Goal: Task Accomplishment & Management: Complete application form

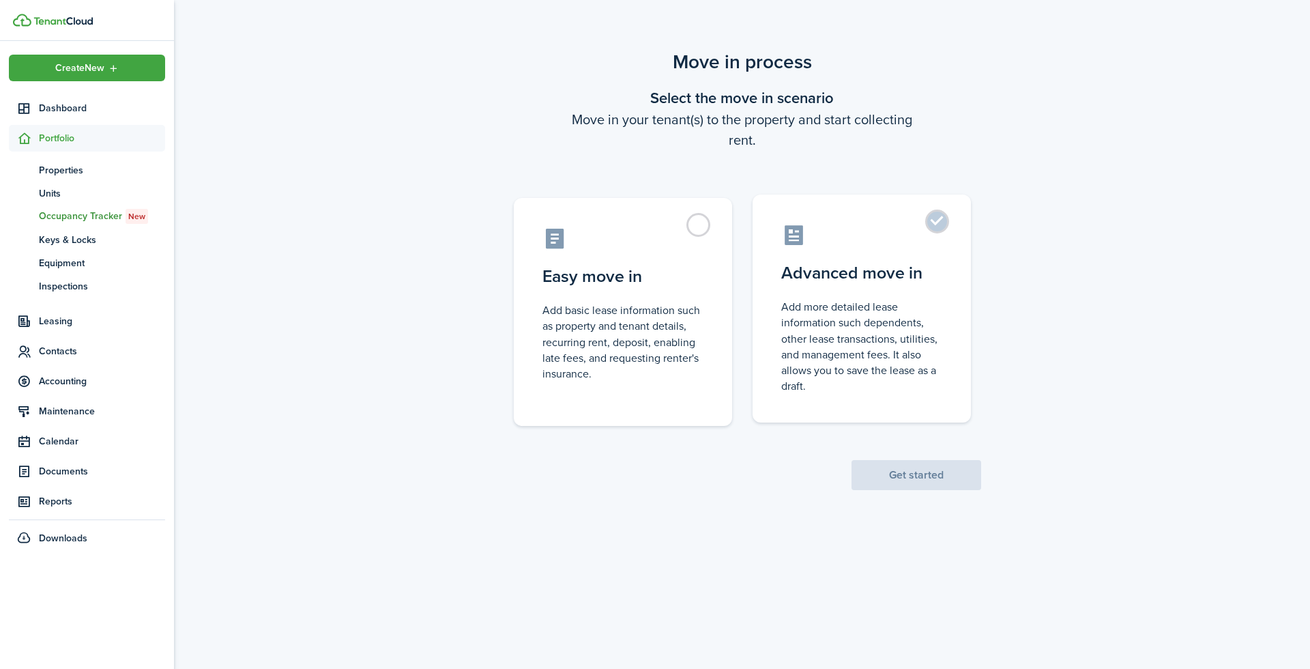
click at [860, 293] on label "Advanced move in Add more detailed lease information such dependents, other lea…" at bounding box center [862, 308] width 218 height 228
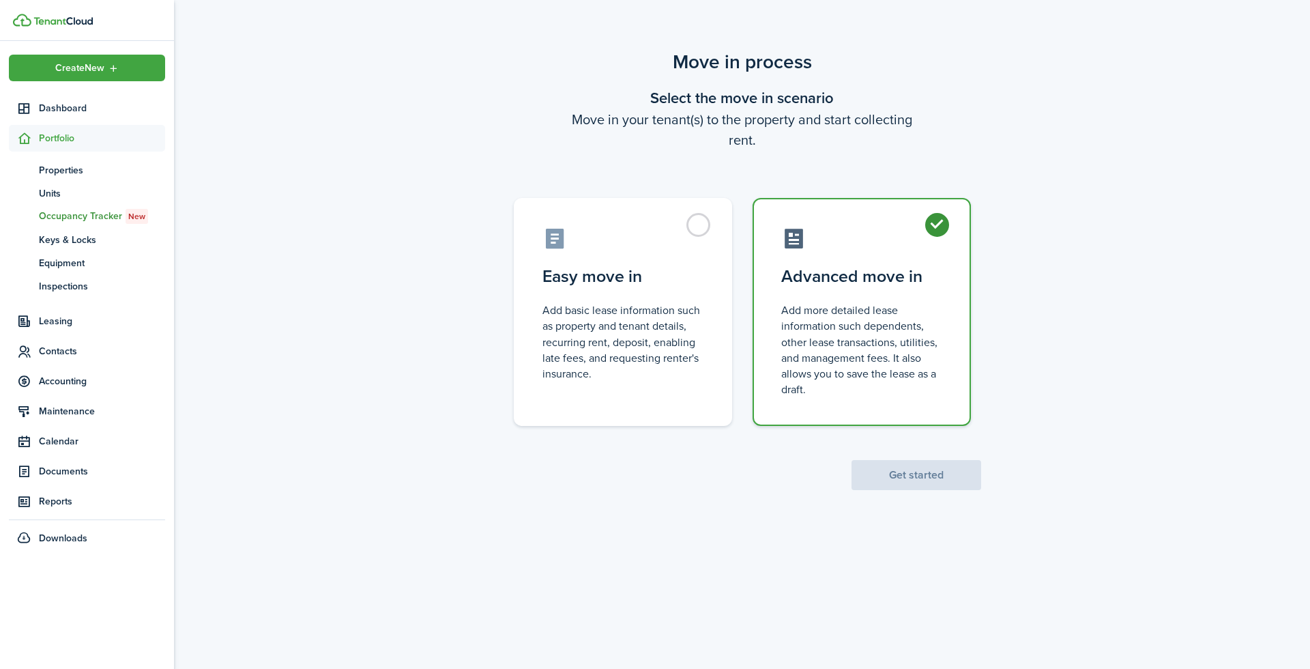
radio input "true"
click at [961, 463] on button "Get started" at bounding box center [917, 475] width 130 height 30
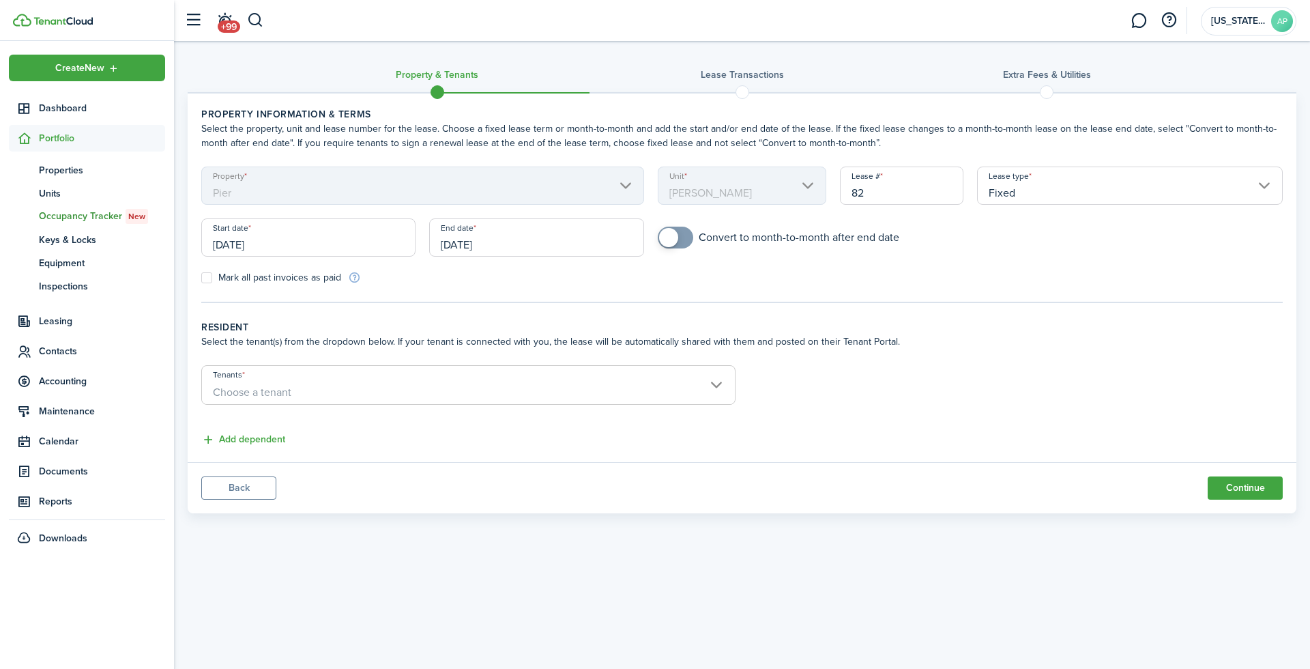
click at [405, 386] on span "Choose a tenant" at bounding box center [468, 392] width 533 height 23
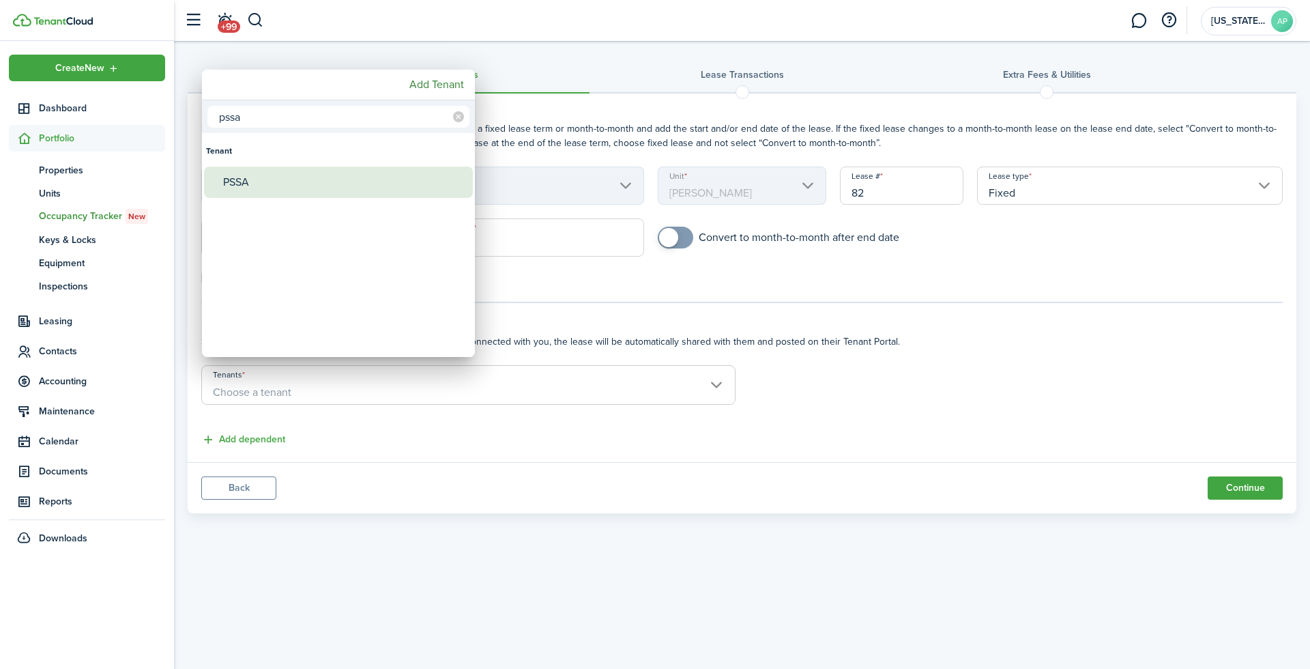
type input "pssa"
click at [308, 175] on div "PSSA" at bounding box center [344, 182] width 242 height 31
type input "PSSA"
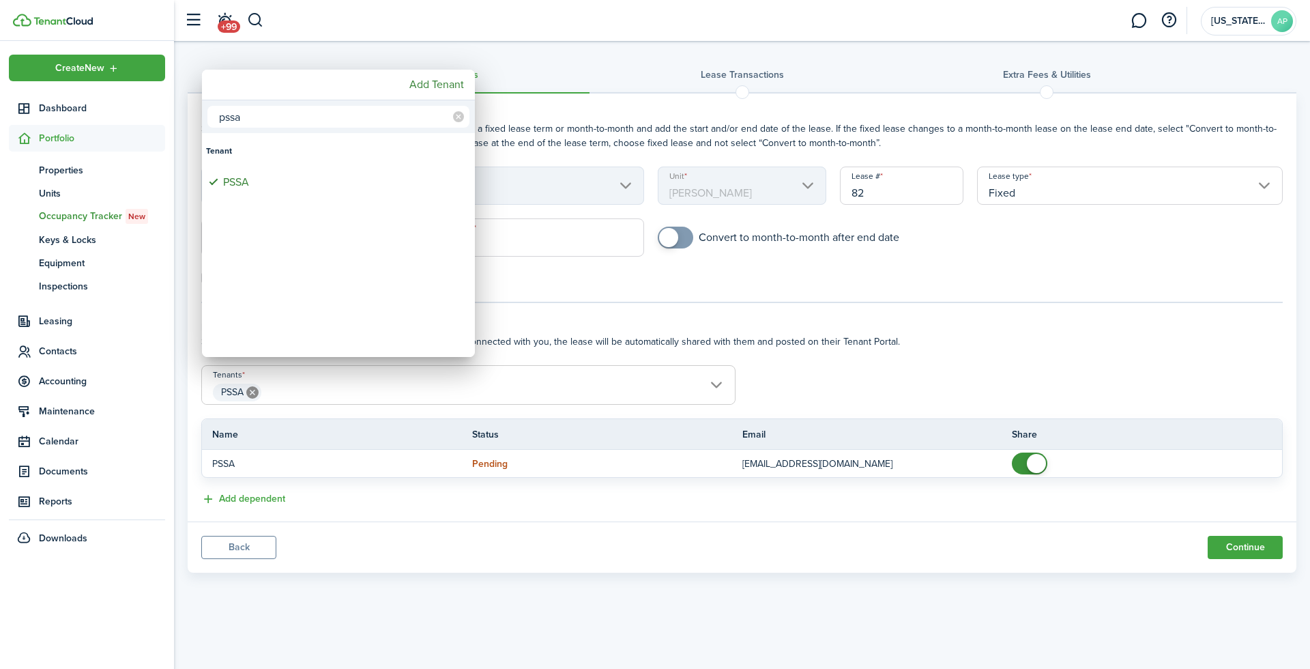
click at [822, 405] on div at bounding box center [655, 334] width 1529 height 887
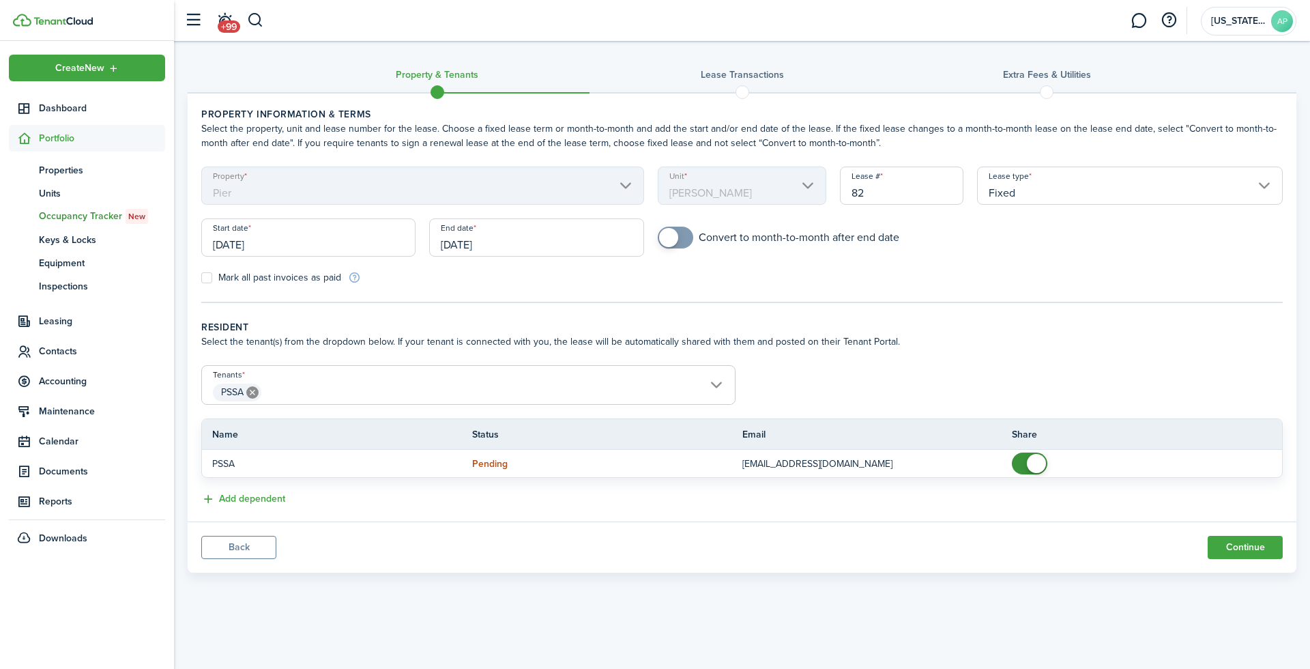
click at [230, 239] on input "[DATE]" at bounding box center [308, 237] width 214 height 38
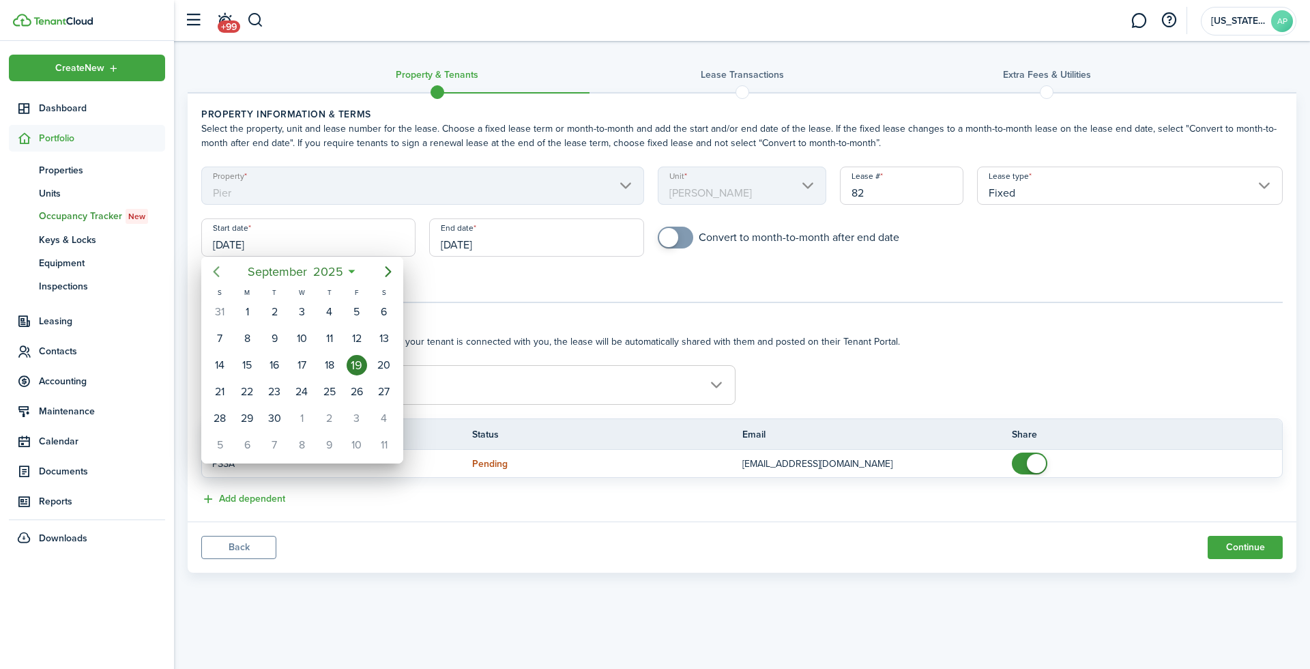
click at [219, 272] on icon "Previous page" at bounding box center [216, 271] width 16 height 16
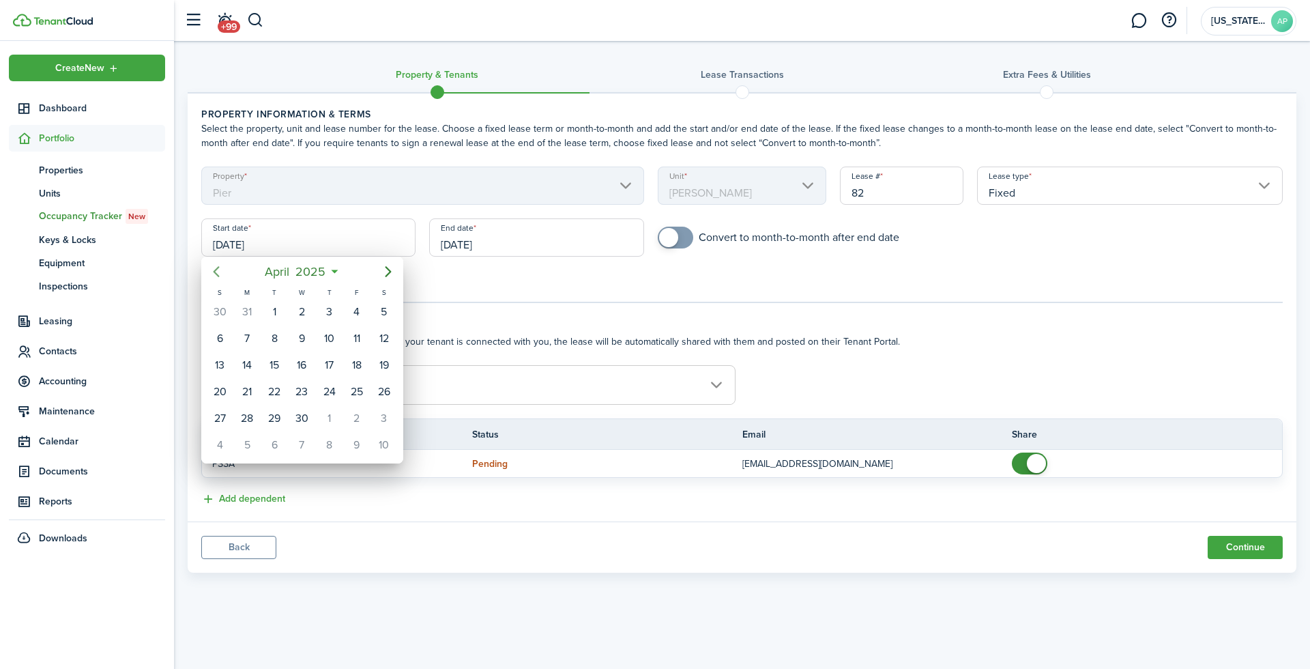
click at [219, 272] on icon "Previous page" at bounding box center [216, 271] width 16 height 16
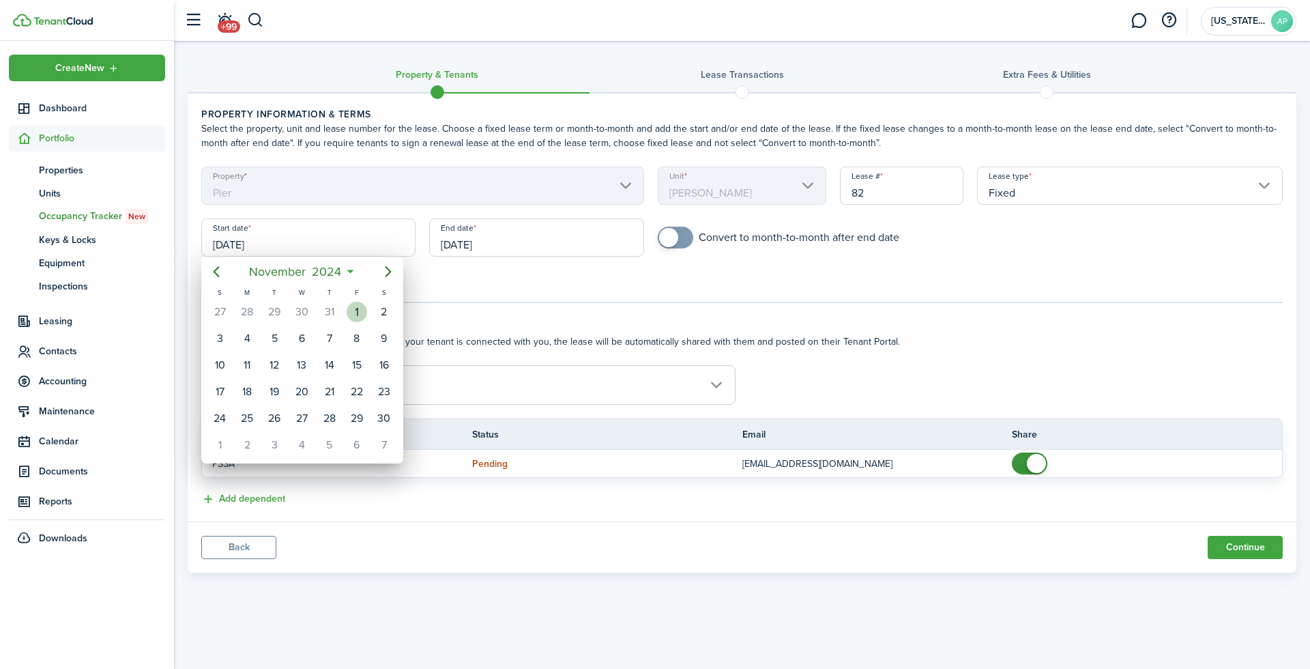
click at [347, 311] on div "1" at bounding box center [357, 312] width 20 height 20
type input "[DATE]"
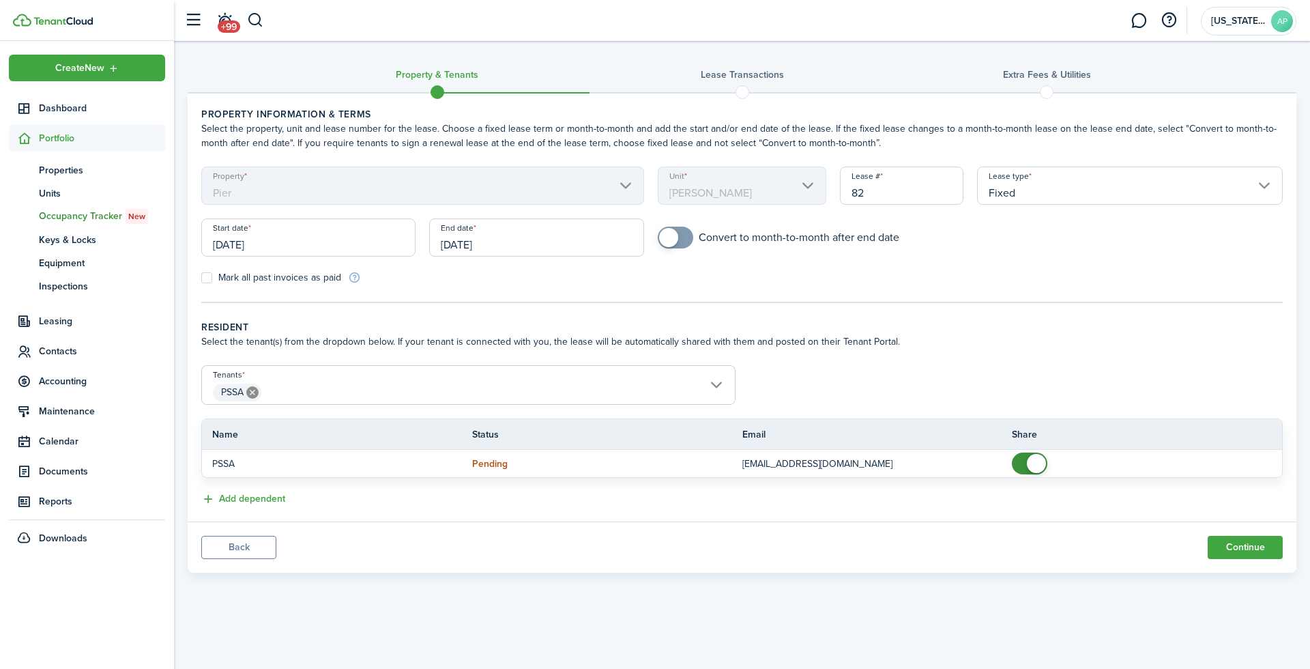
click at [997, 194] on input "Fixed" at bounding box center [1130, 186] width 306 height 38
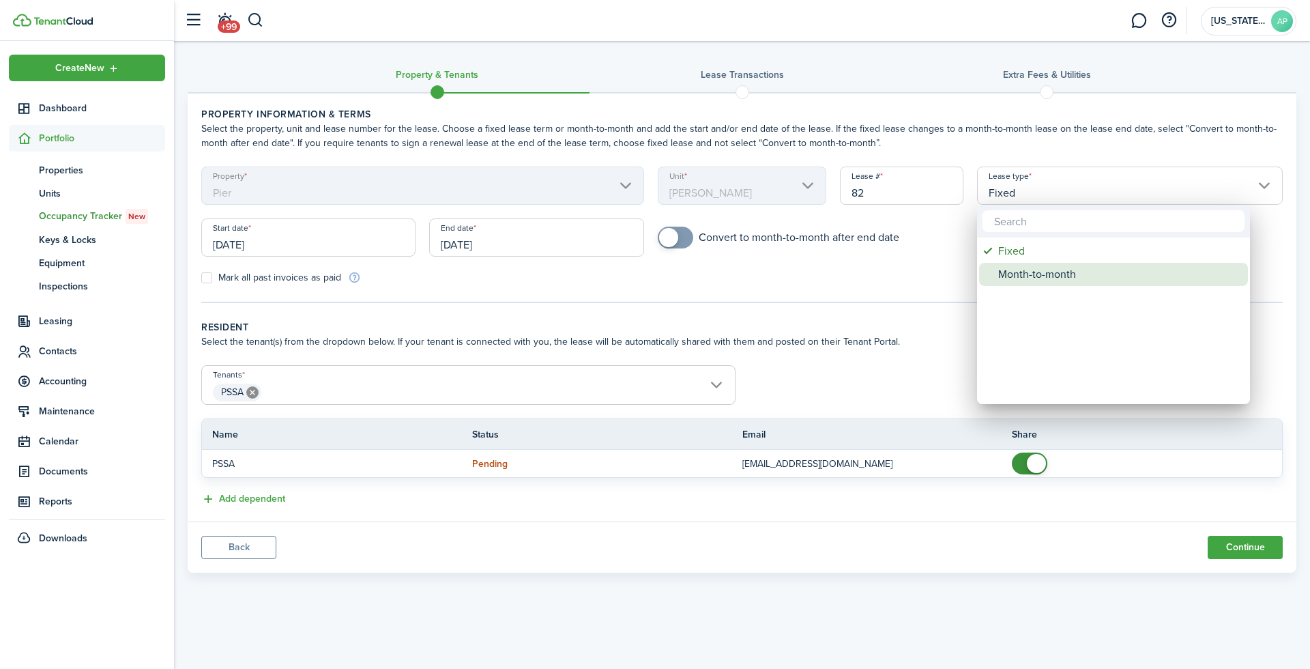
click at [1013, 268] on div "Month-to-month" at bounding box center [1119, 274] width 242 height 23
type input "Month-to-month"
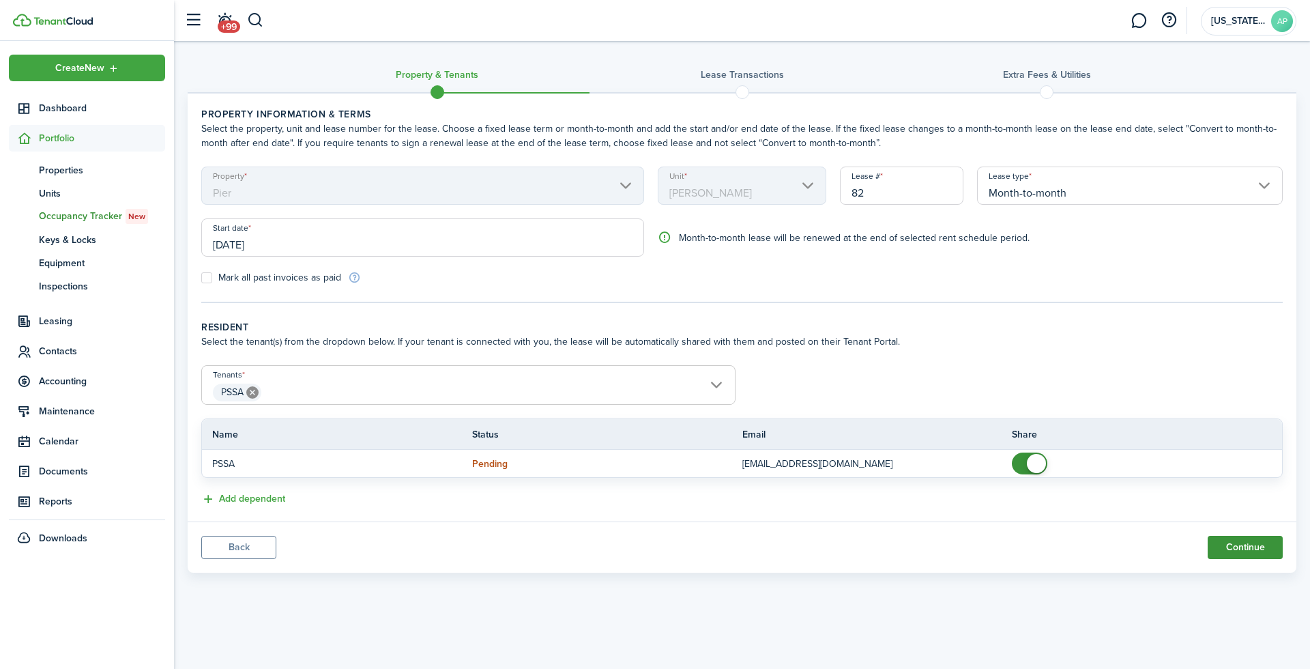
click at [1272, 538] on button "Continue" at bounding box center [1245, 547] width 75 height 23
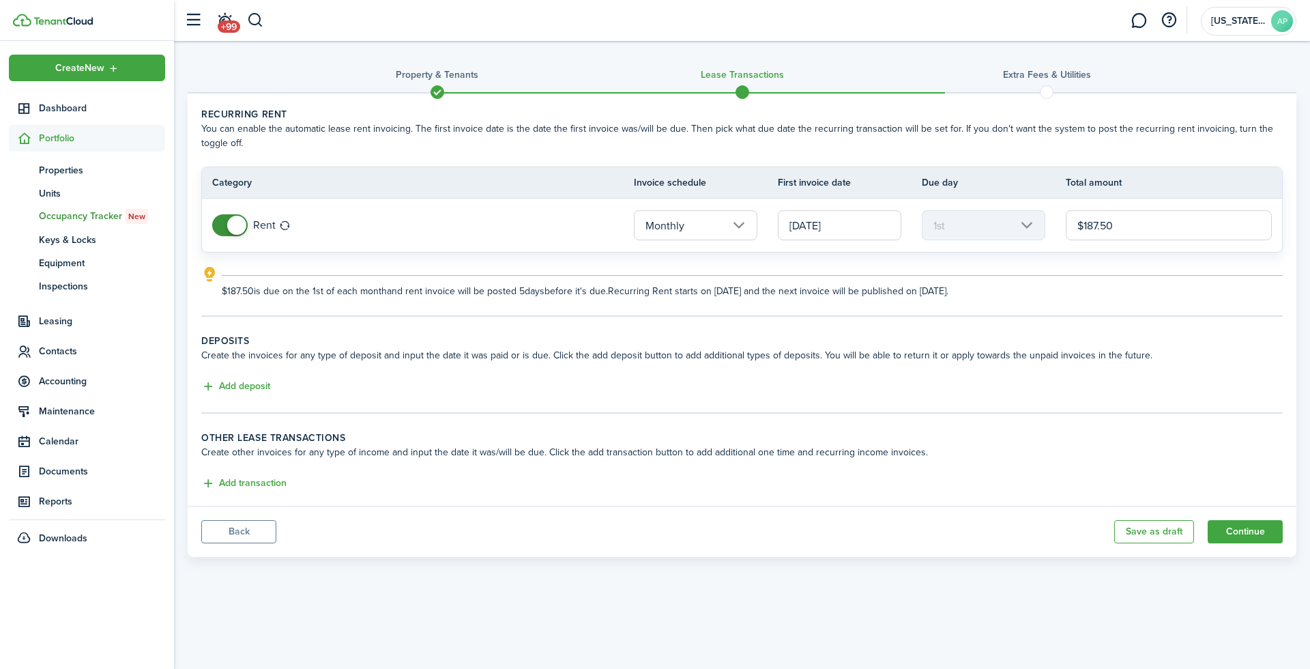
click at [809, 225] on input "[DATE]" at bounding box center [840, 225] width 124 height 30
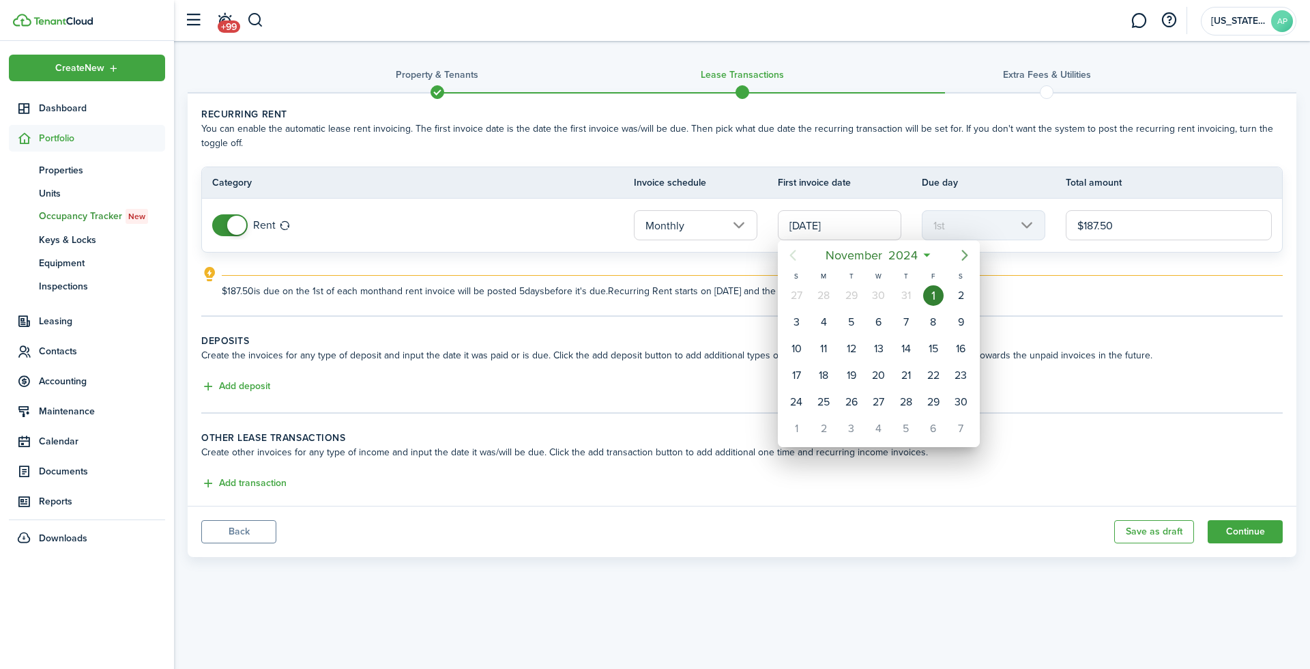
click at [965, 259] on icon "Next page" at bounding box center [965, 255] width 16 height 16
click at [800, 296] on div "1" at bounding box center [796, 295] width 20 height 20
type input "[DATE]"
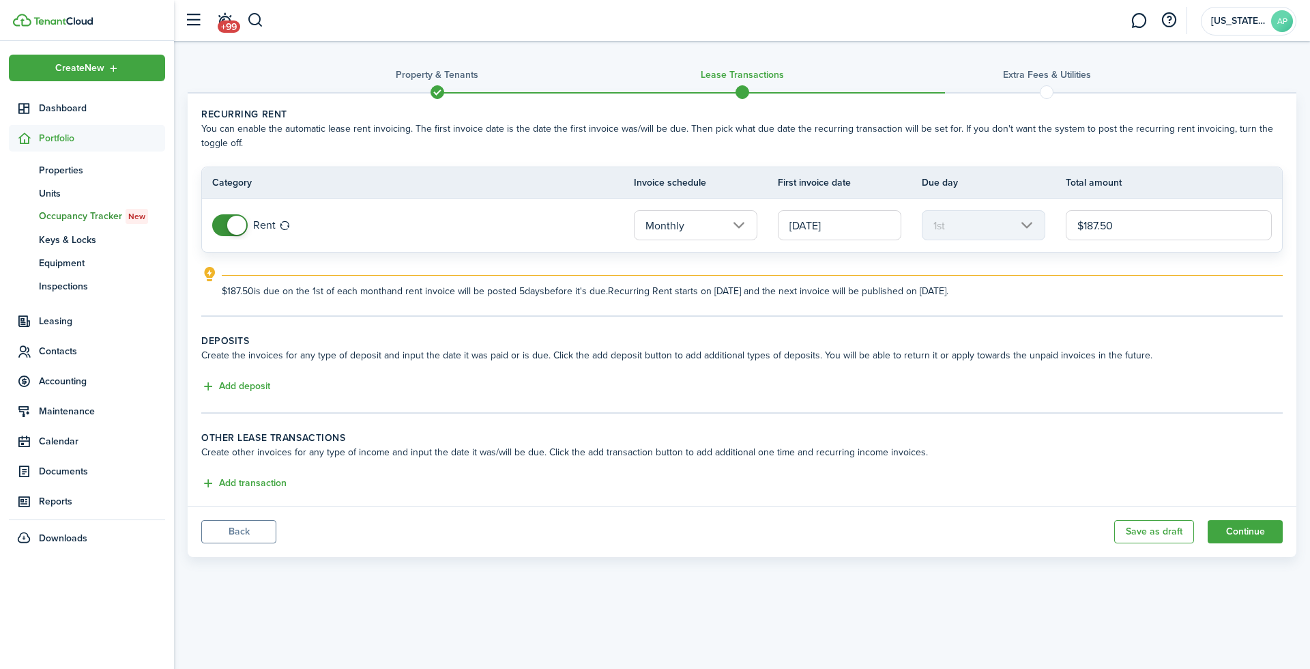
click at [244, 527] on button "Back" at bounding box center [238, 531] width 75 height 23
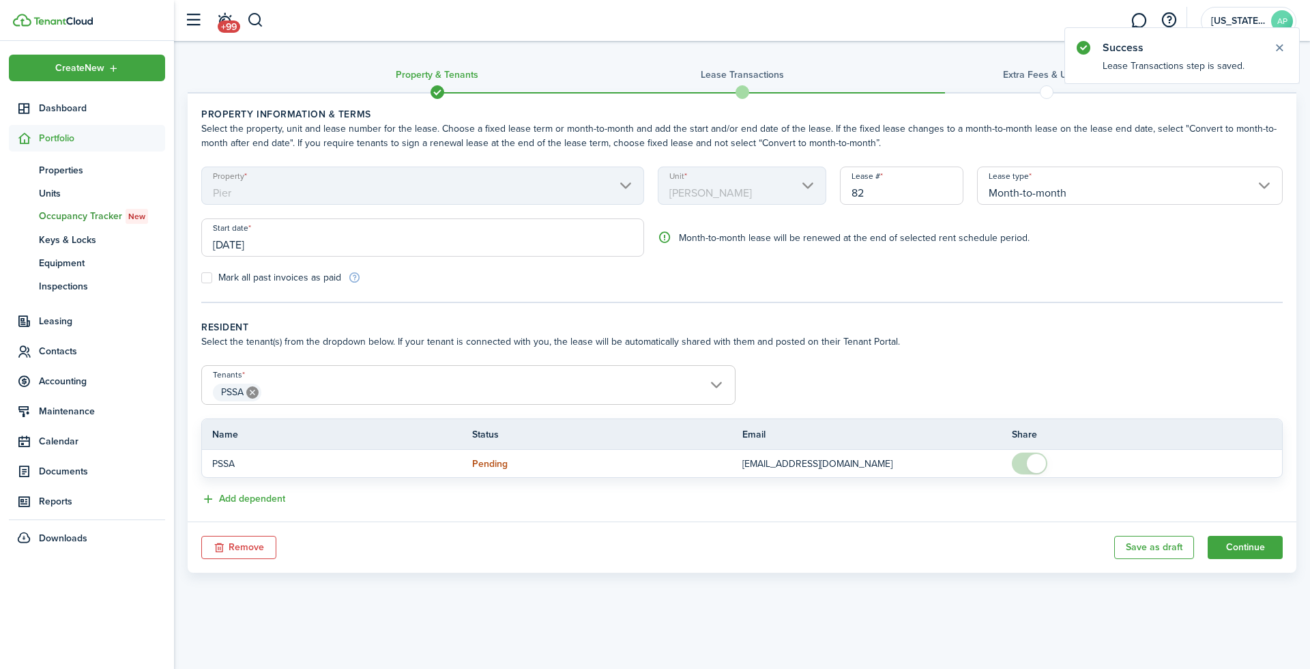
click at [227, 236] on input "[DATE]" at bounding box center [422, 237] width 443 height 38
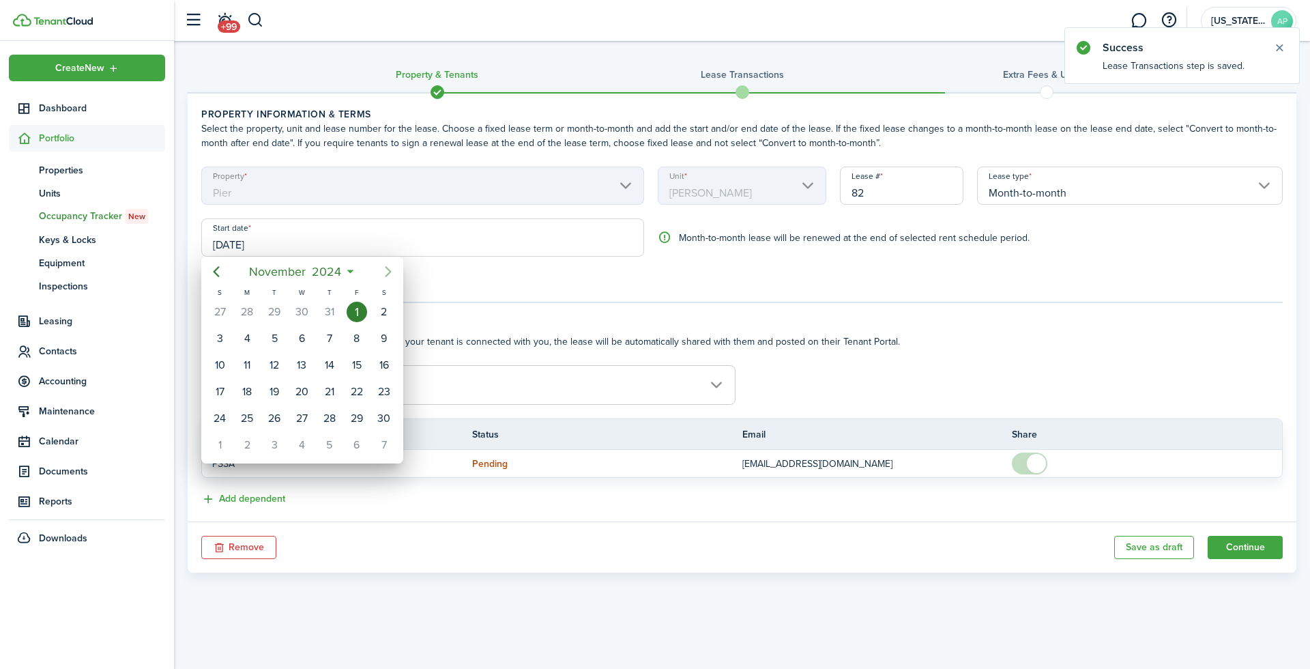
click at [388, 276] on icon "Next page" at bounding box center [388, 271] width 6 height 11
click at [220, 317] on div "1" at bounding box center [219, 312] width 20 height 20
type input "[DATE]"
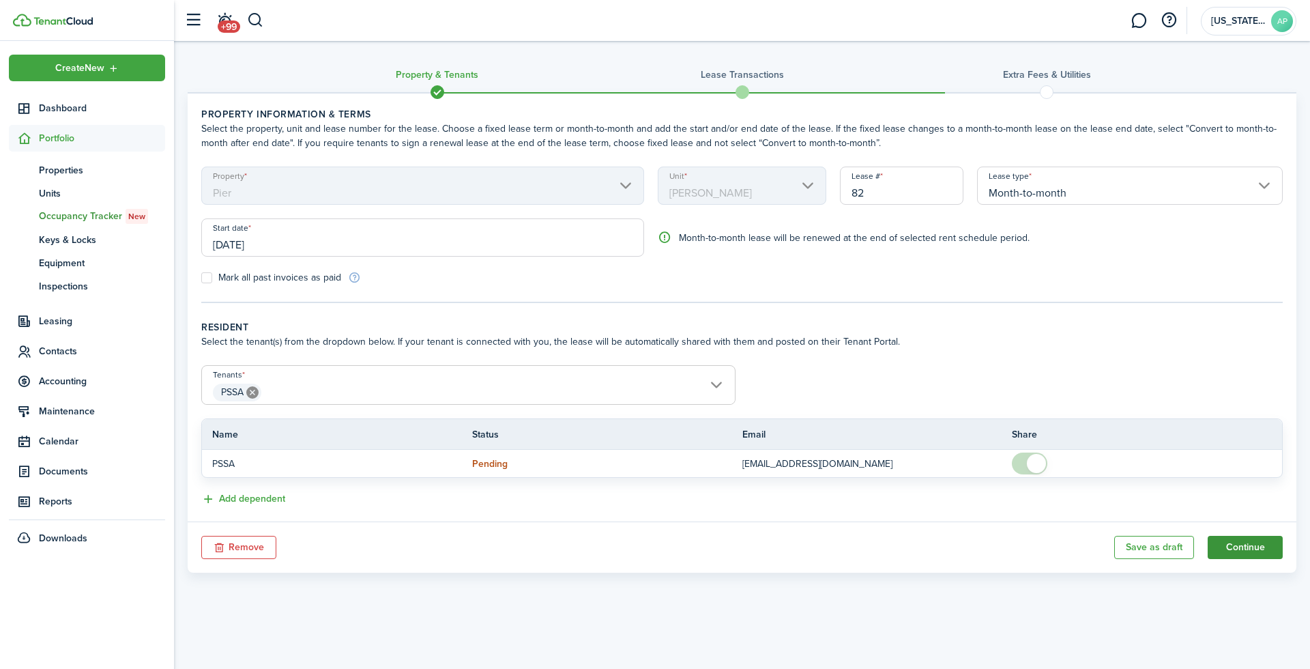
click at [1256, 544] on button "Continue" at bounding box center [1245, 547] width 75 height 23
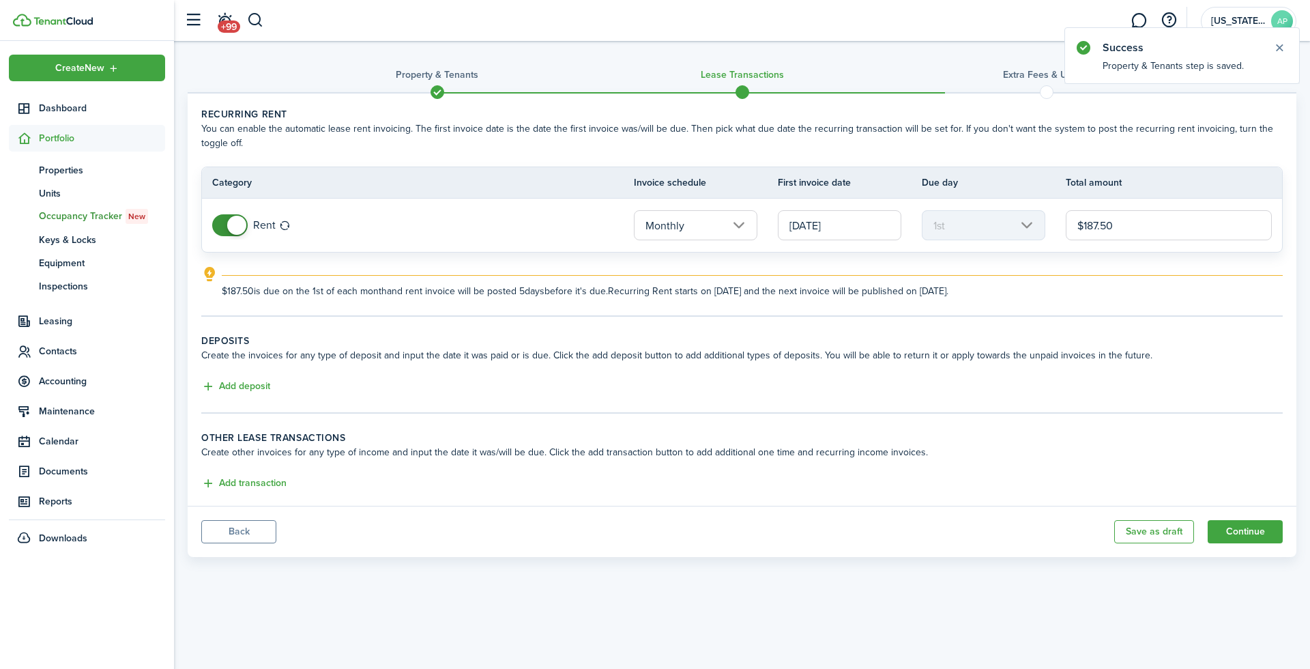
click at [282, 487] on panel-main-body "Recurring rent You can enable the automatic lease rent invoicing. The first inv…" at bounding box center [742, 299] width 1109 height 412
click at [265, 478] on button "Add transaction" at bounding box center [243, 484] width 85 height 16
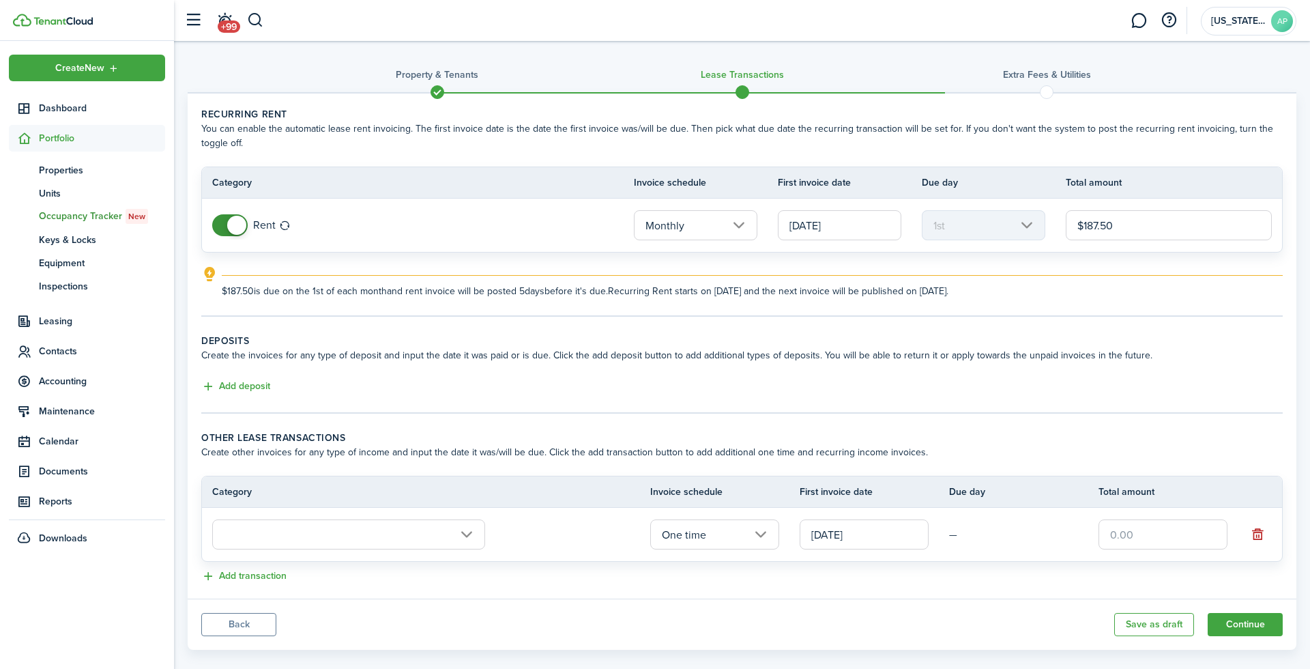
click at [1156, 519] on input "text" at bounding box center [1163, 534] width 129 height 30
paste input "$4.69"
click at [342, 523] on input "text" at bounding box center [348, 534] width 273 height 30
type input "$4.69"
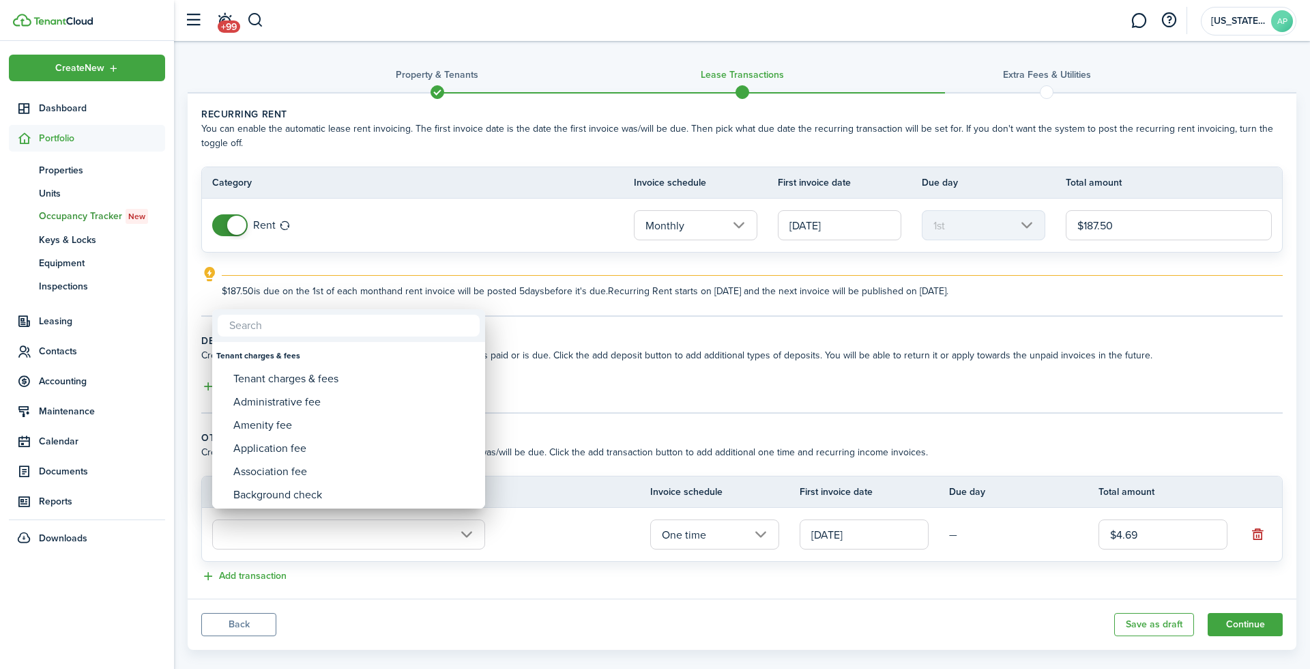
click at [1062, 516] on div at bounding box center [655, 334] width 1529 height 887
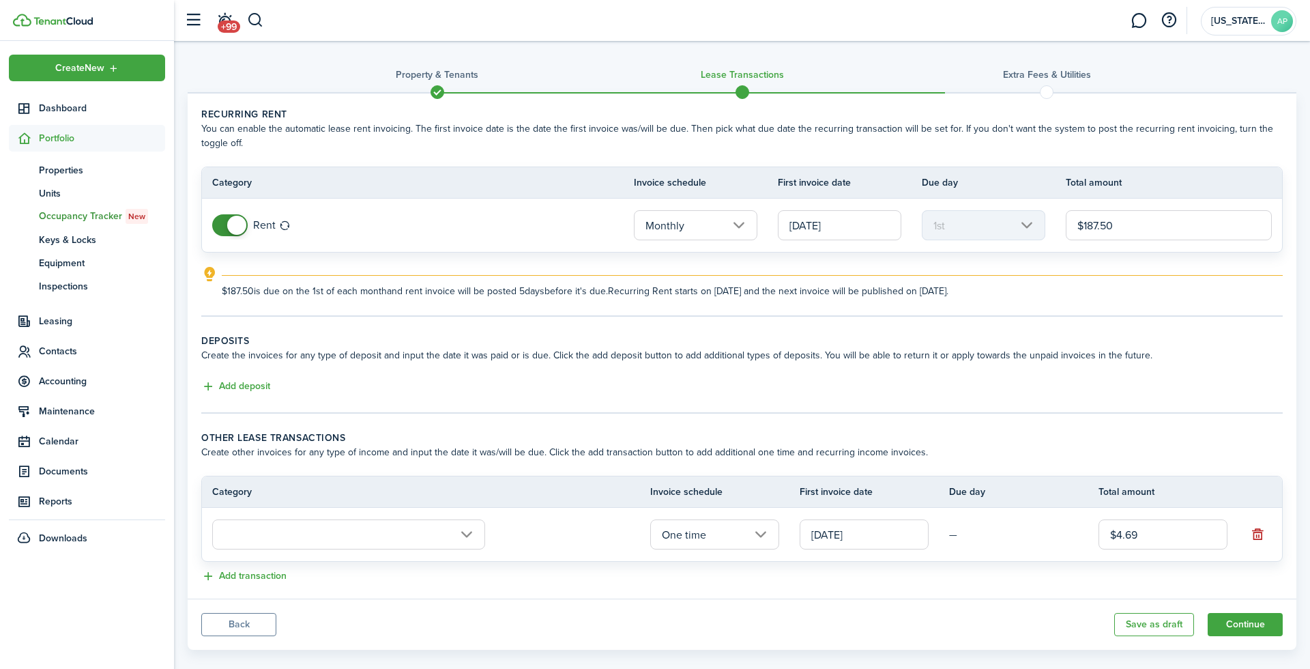
click at [771, 520] on input "One time" at bounding box center [714, 534] width 129 height 30
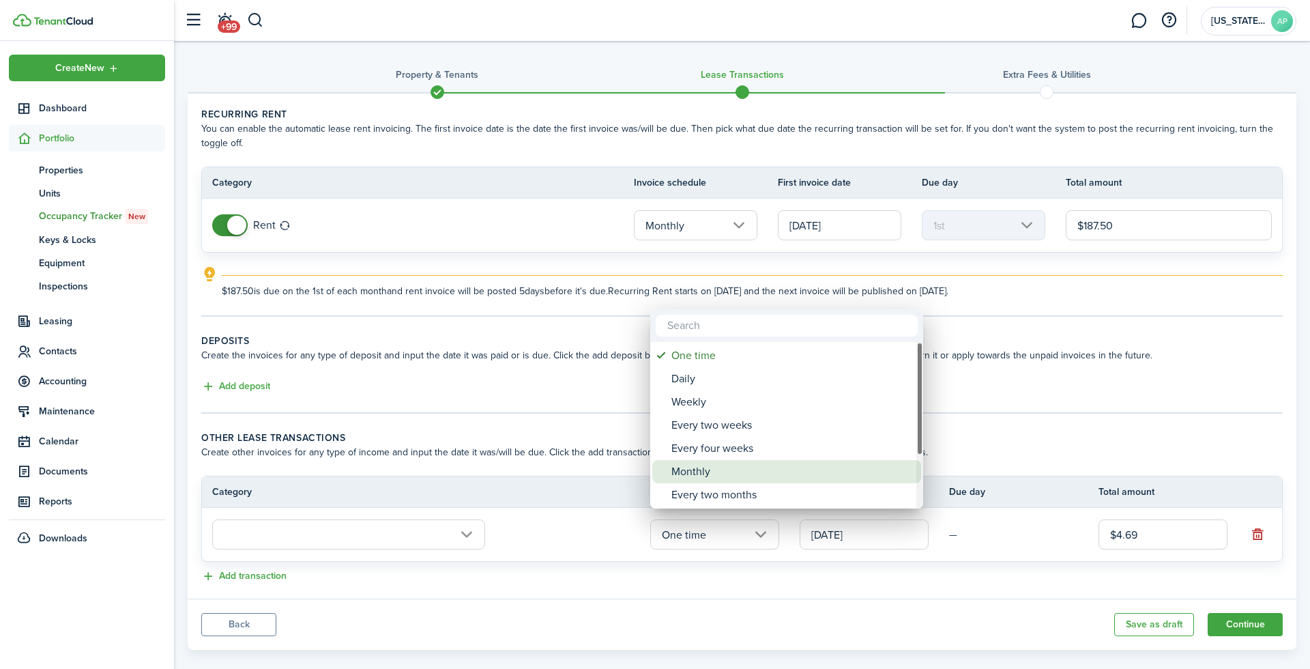
click at [691, 467] on div "Monthly" at bounding box center [792, 471] width 242 height 23
type input "Monthly"
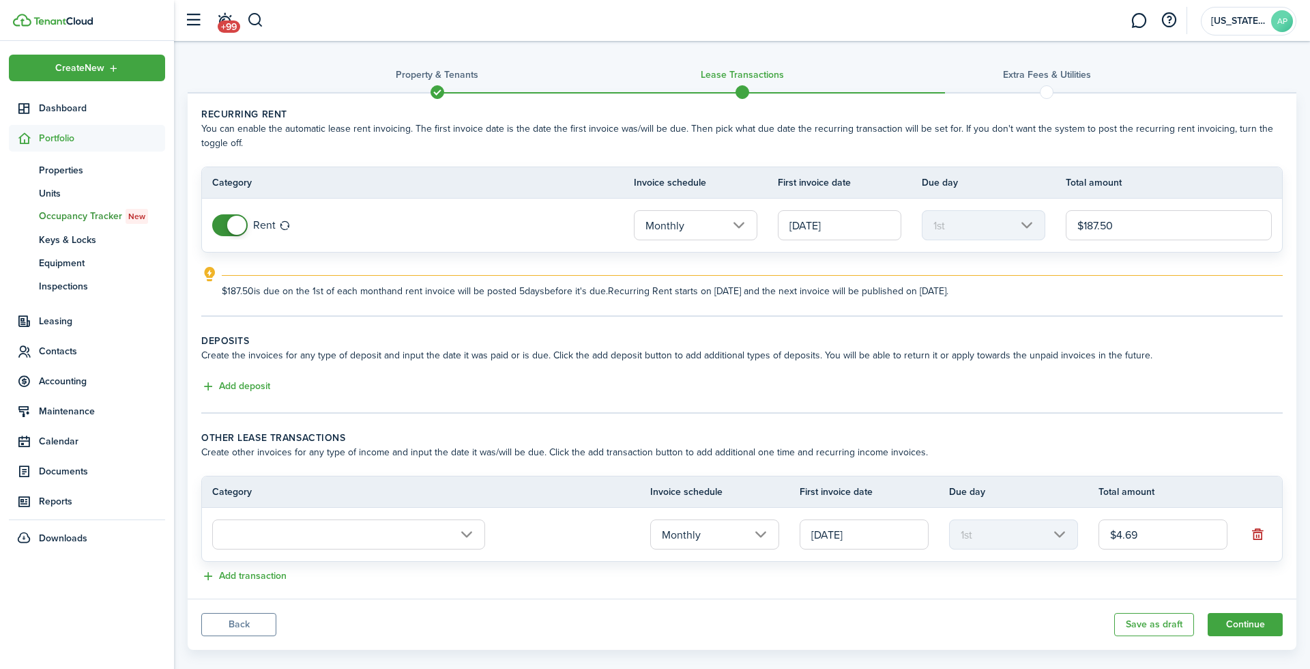
click at [408, 530] on input "text" at bounding box center [348, 534] width 273 height 30
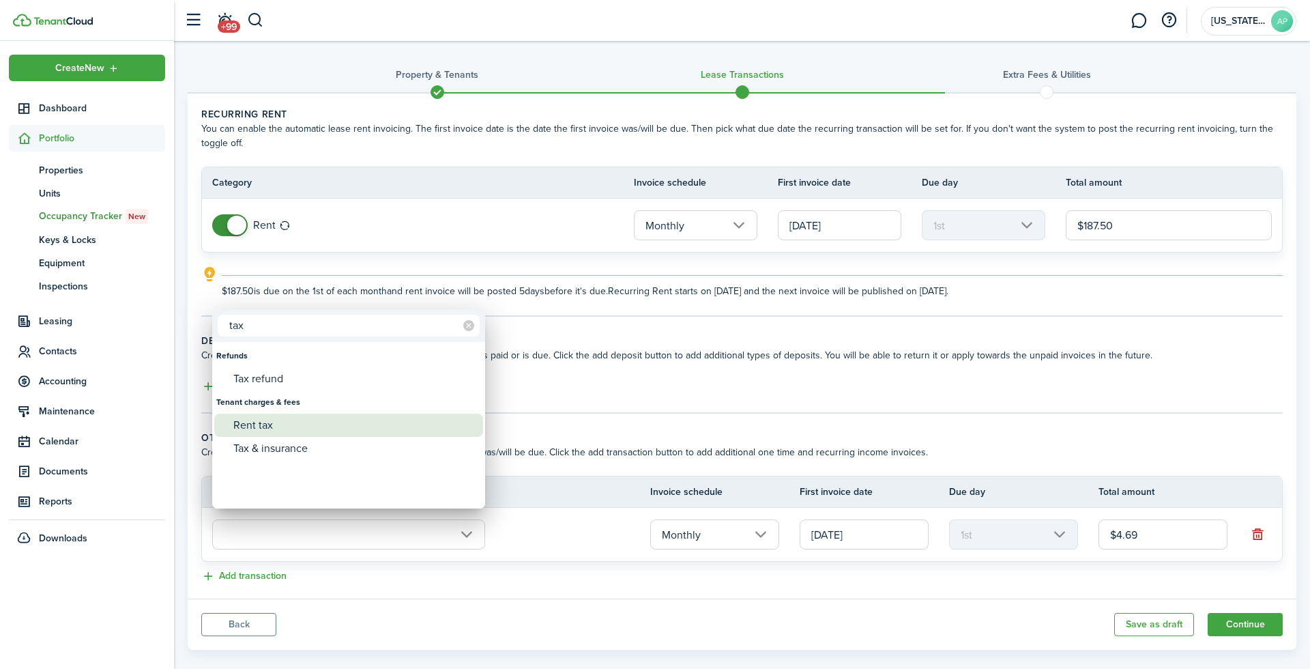
type input "tax"
drag, startPoint x: 267, startPoint y: 421, endPoint x: 289, endPoint y: 422, distance: 21.8
click at [267, 421] on div "Rent tax" at bounding box center [354, 425] width 242 height 23
type input "Tenant charges & fees / Rent tax"
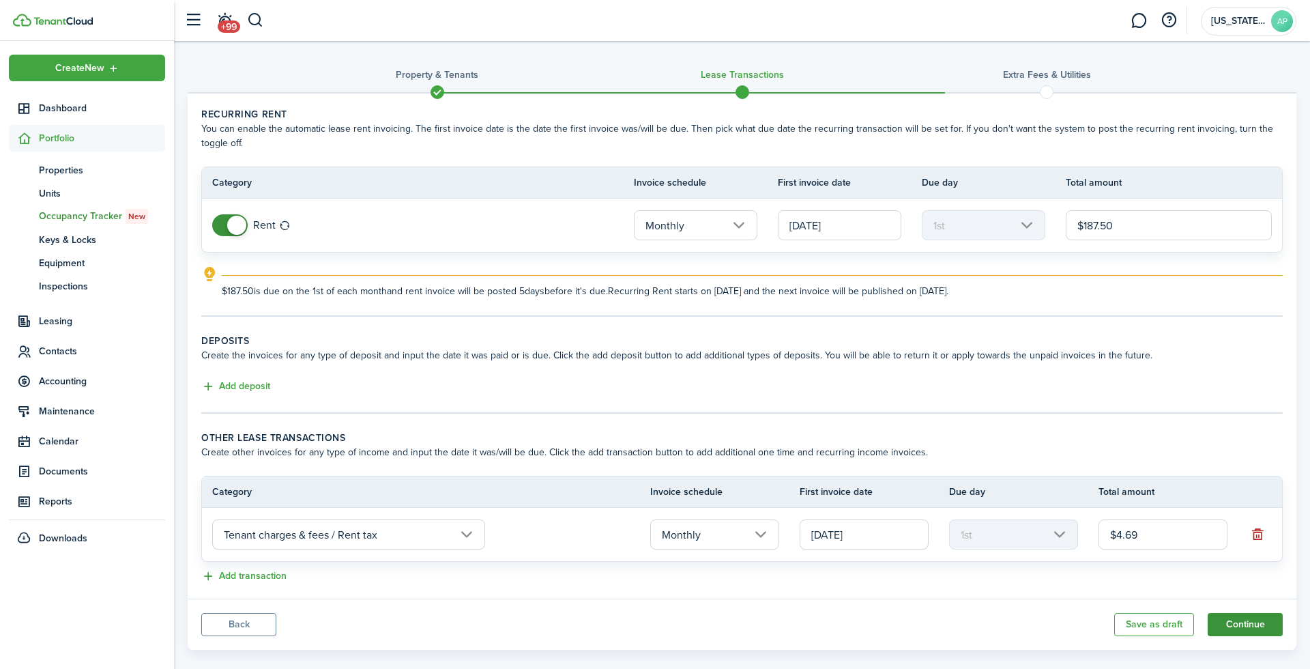
click at [1236, 618] on button "Continue" at bounding box center [1245, 624] width 75 height 23
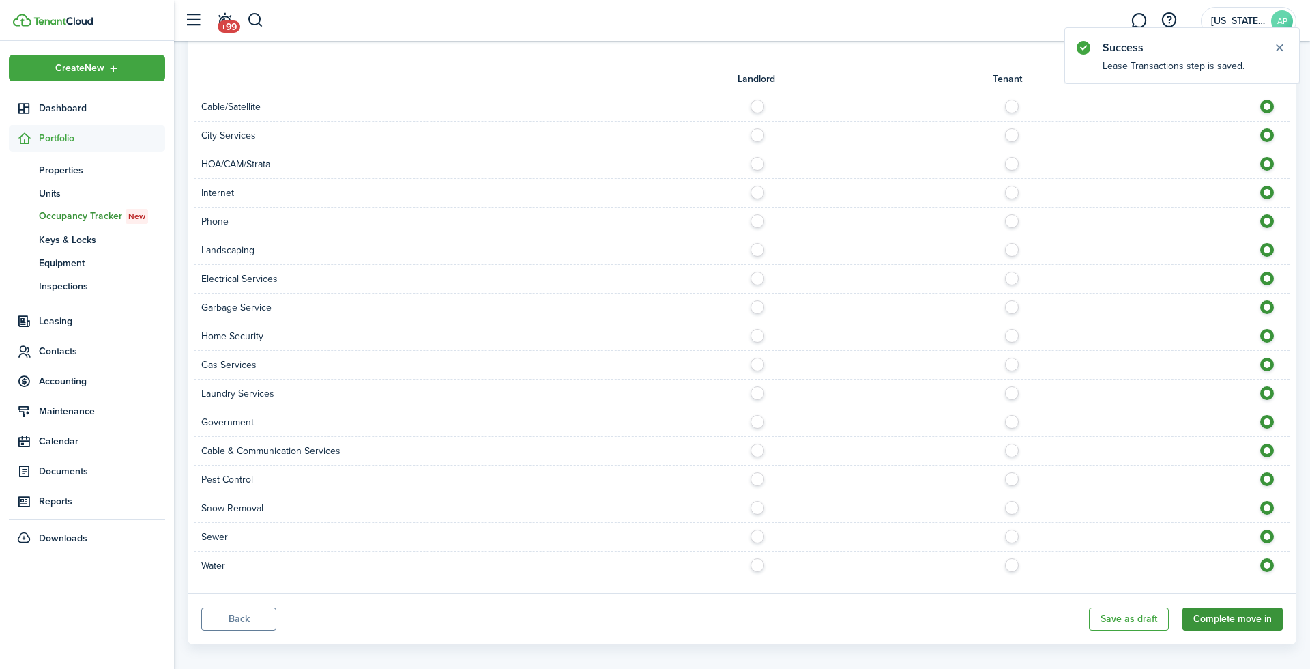
scroll to position [582, 0]
click at [1223, 609] on button "Complete move in" at bounding box center [1233, 620] width 100 height 23
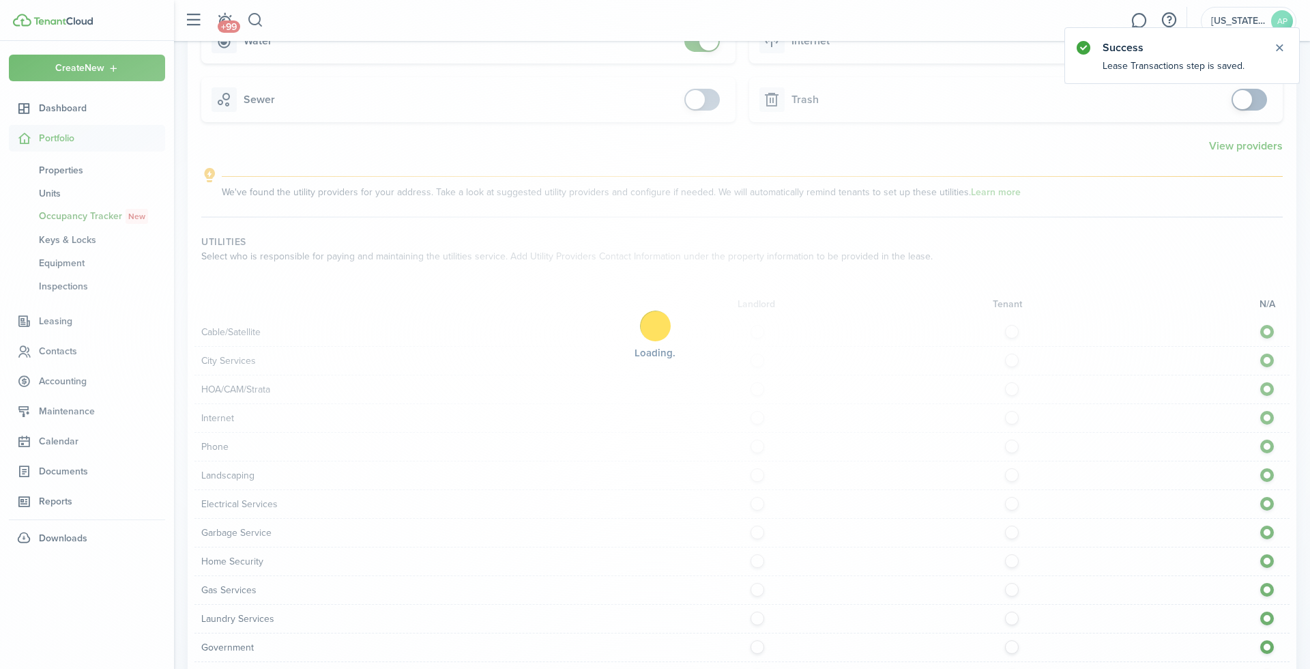
scroll to position [356, 0]
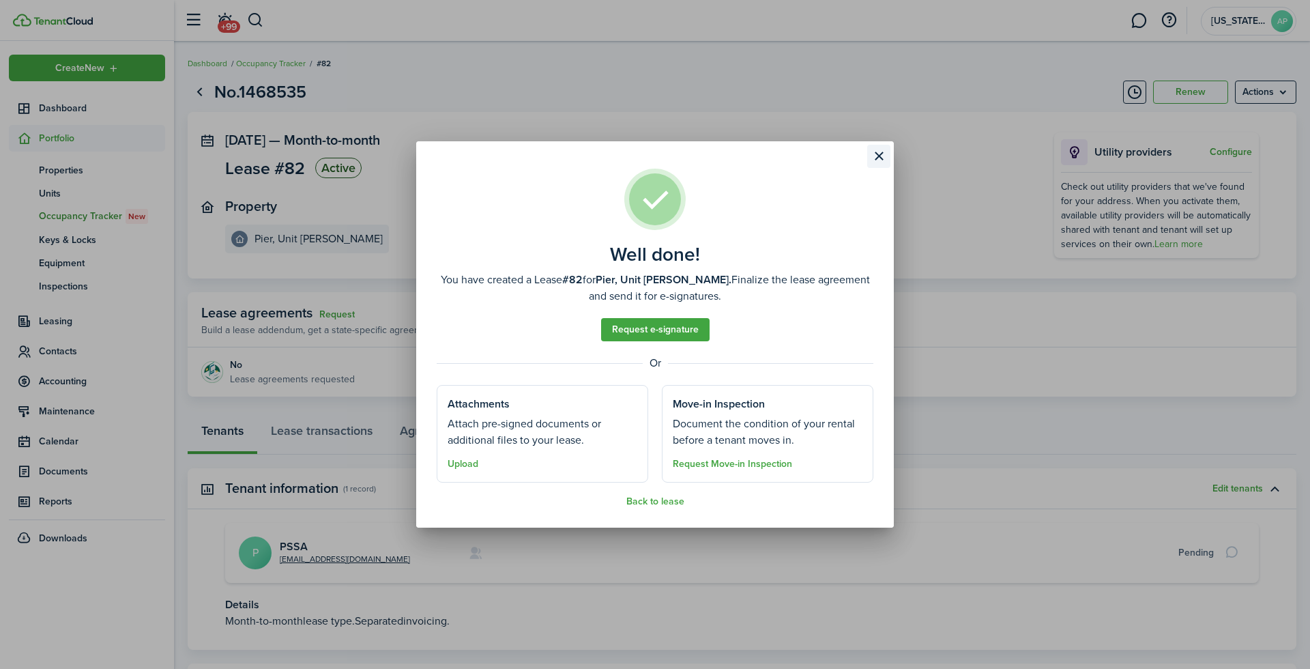
click at [878, 153] on button "Close modal" at bounding box center [878, 156] width 23 height 23
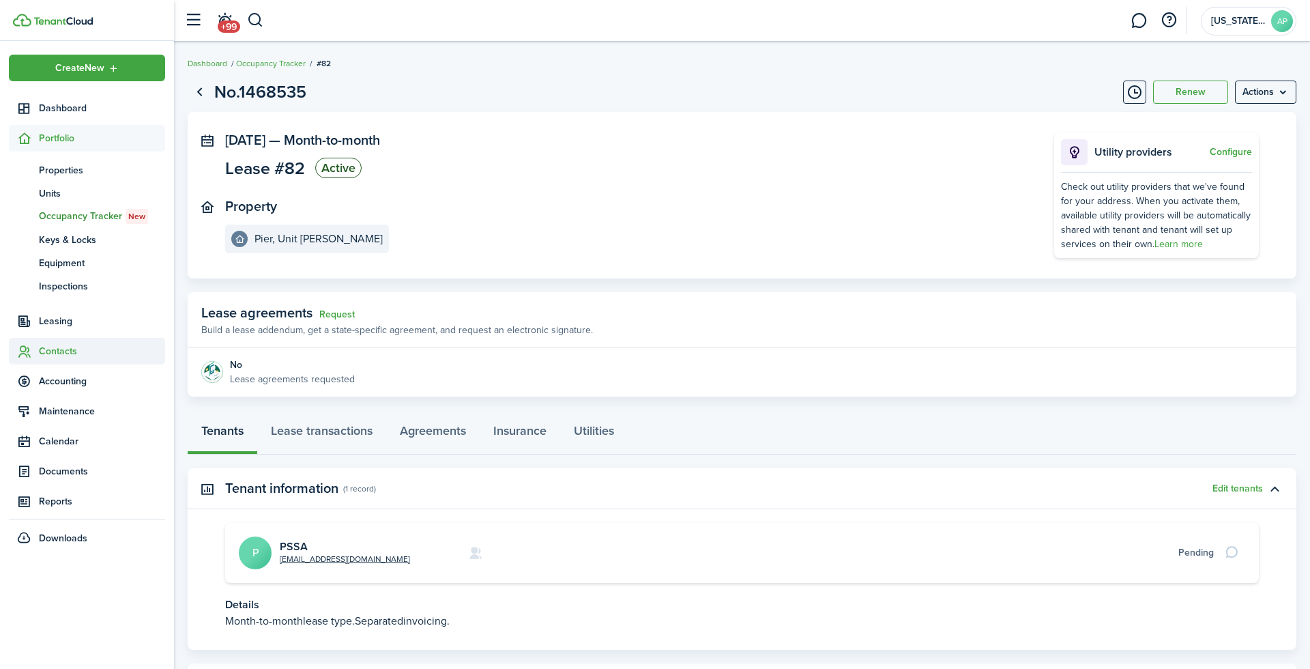
click at [46, 358] on span "Contacts" at bounding box center [102, 351] width 126 height 14
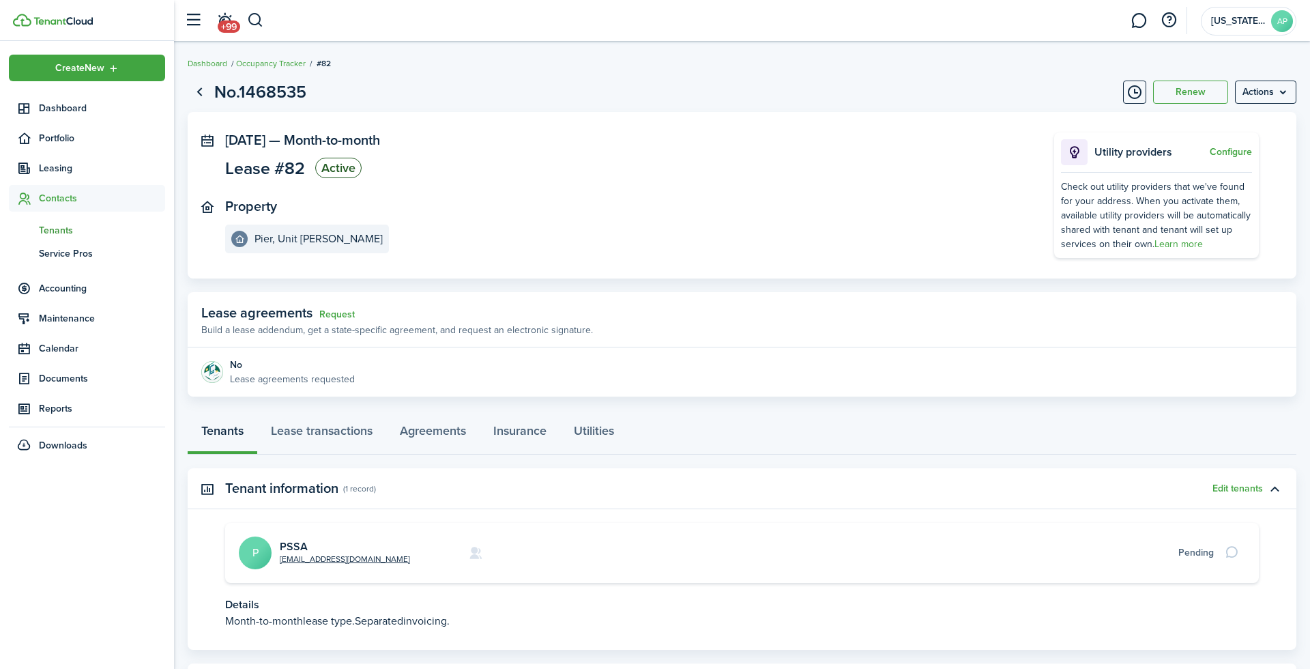
click at [61, 223] on span "Tenants" at bounding box center [102, 230] width 126 height 14
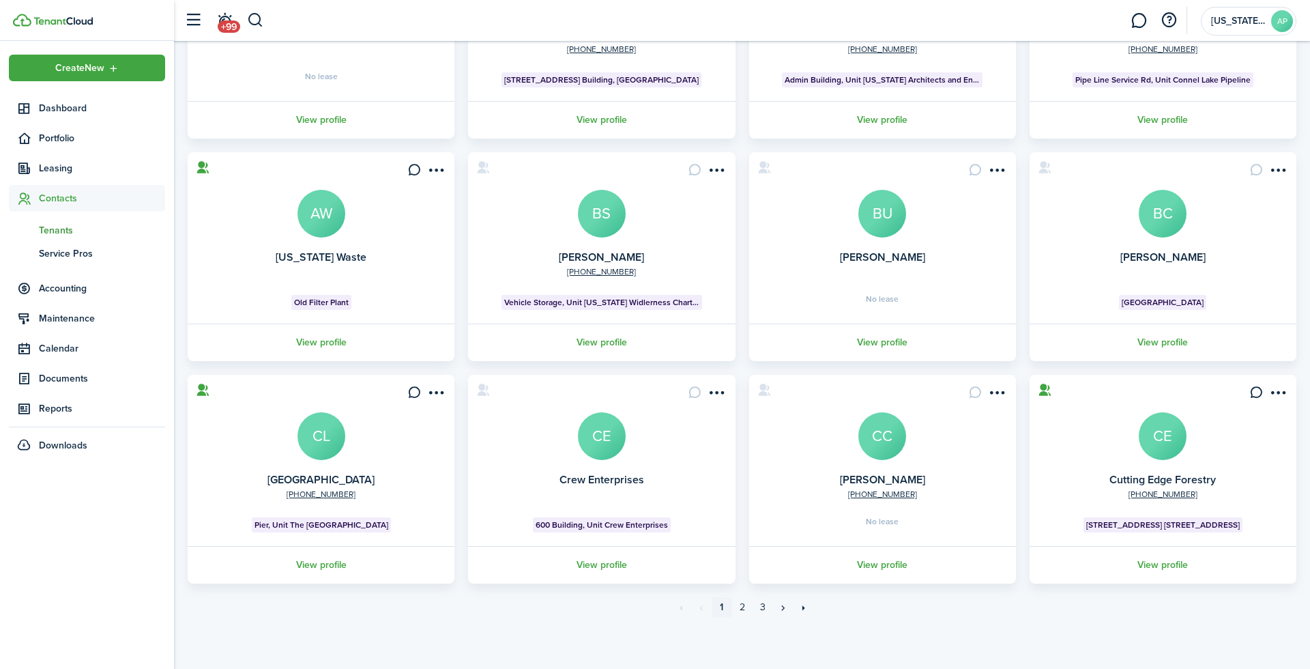
scroll to position [222, 0]
click at [735, 610] on link "2" at bounding box center [742, 608] width 20 height 20
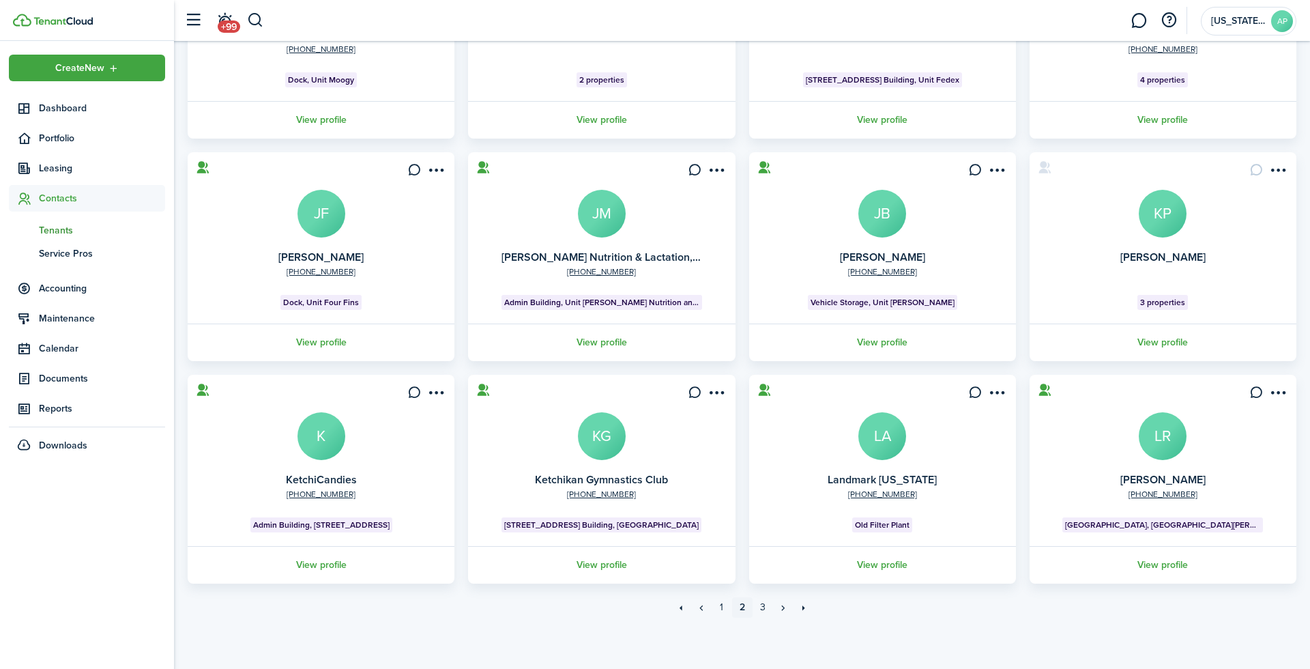
scroll to position [222, 0]
click at [759, 607] on link "3" at bounding box center [763, 608] width 20 height 20
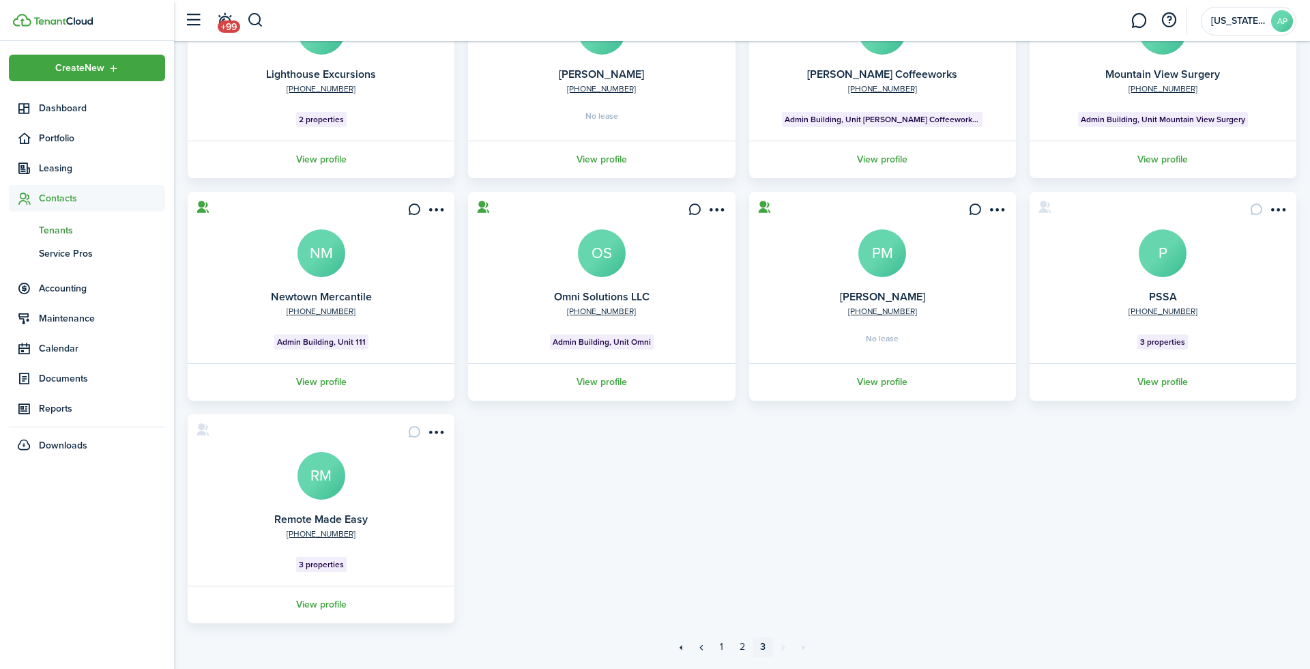
scroll to position [212, 0]
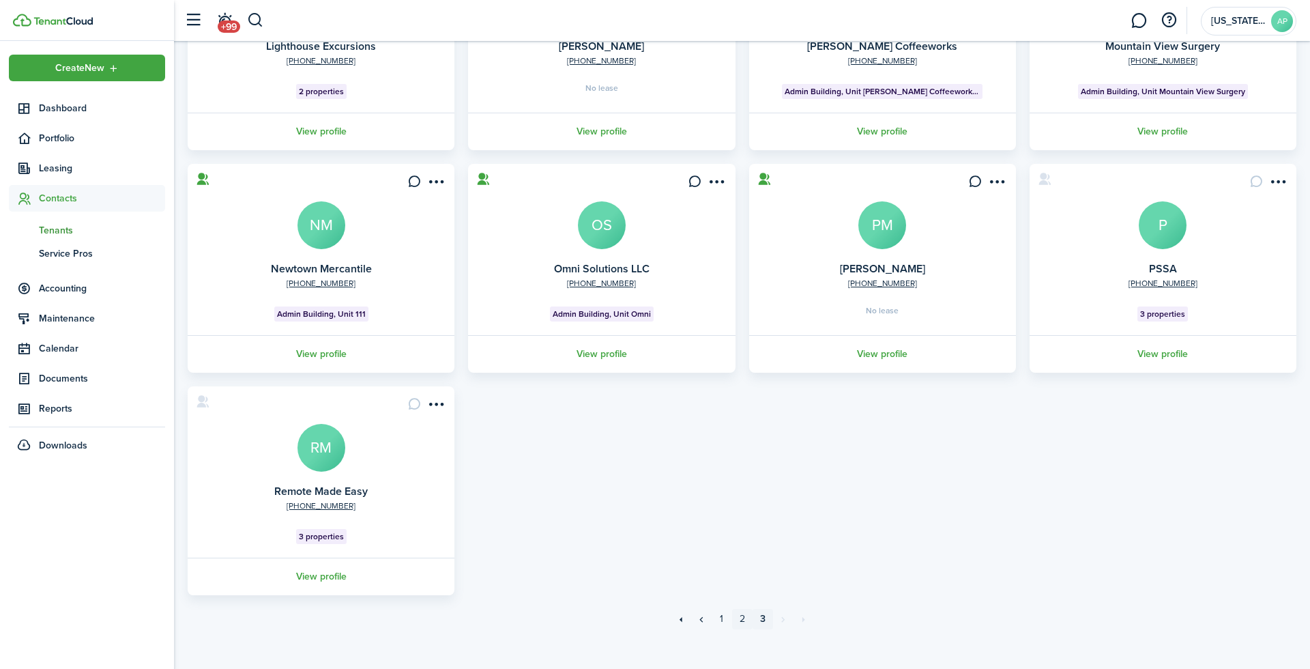
click at [745, 623] on link "2" at bounding box center [742, 619] width 20 height 20
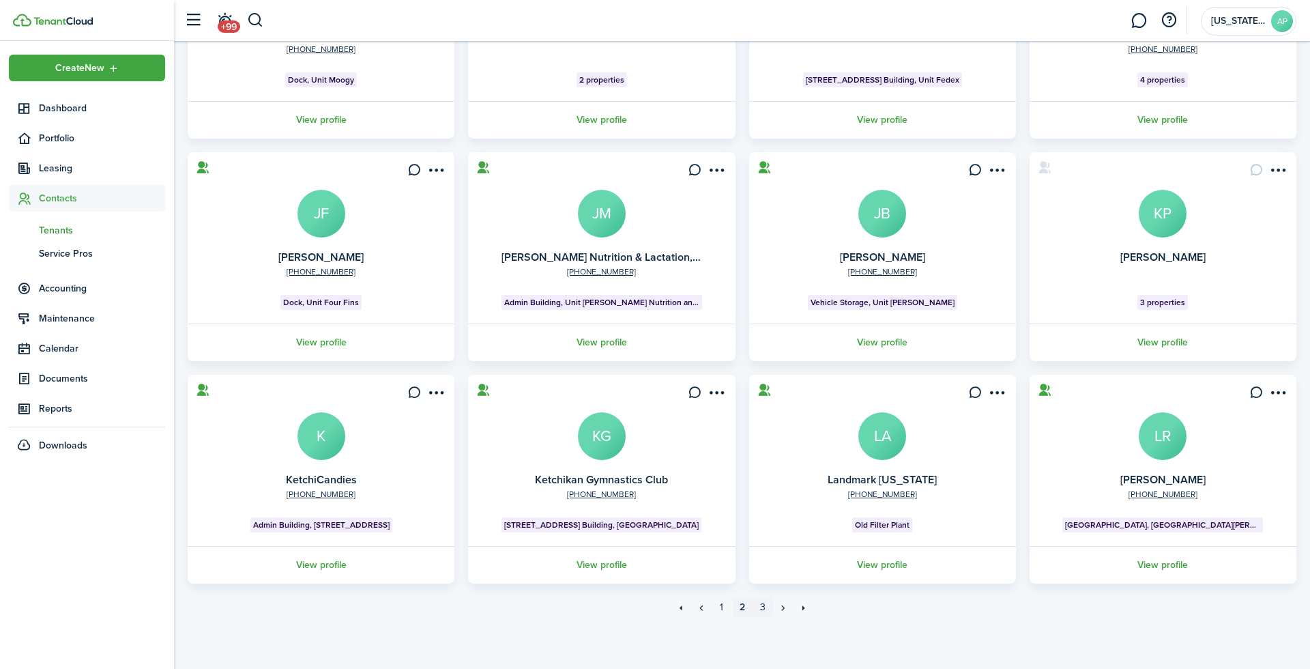
scroll to position [222, 0]
click at [760, 607] on link "3" at bounding box center [763, 608] width 20 height 20
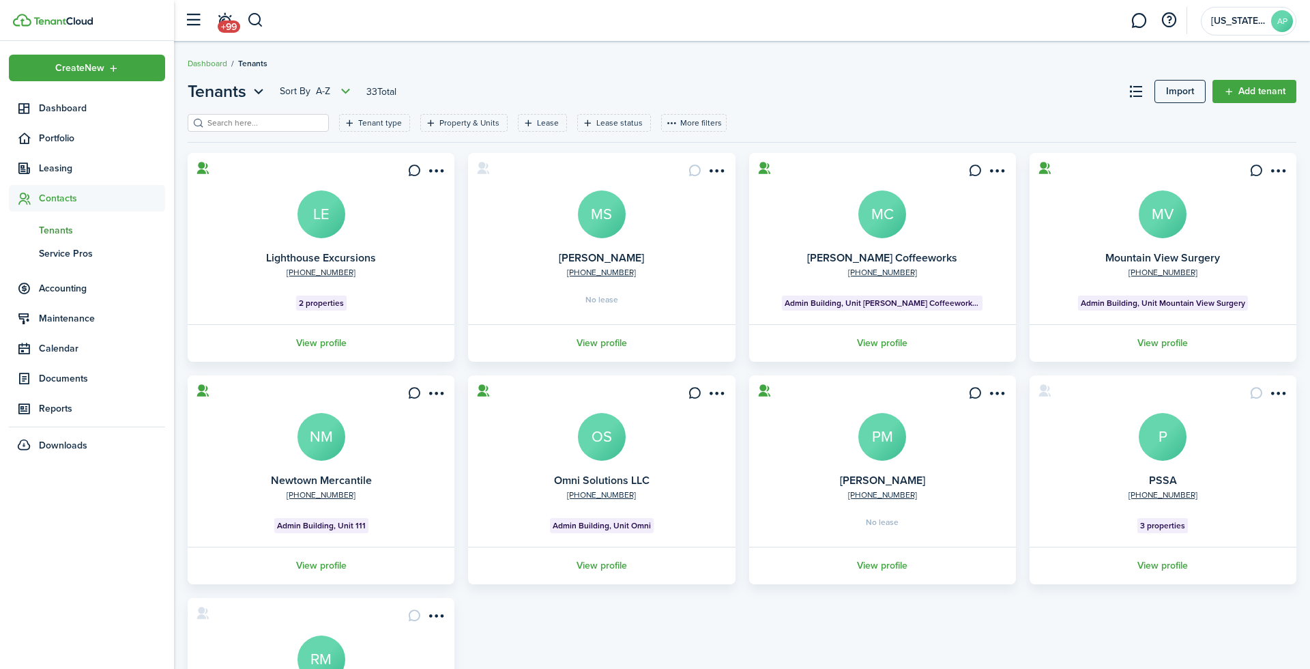
click at [1153, 581] on link "View profile" at bounding box center [1163, 566] width 271 height 38
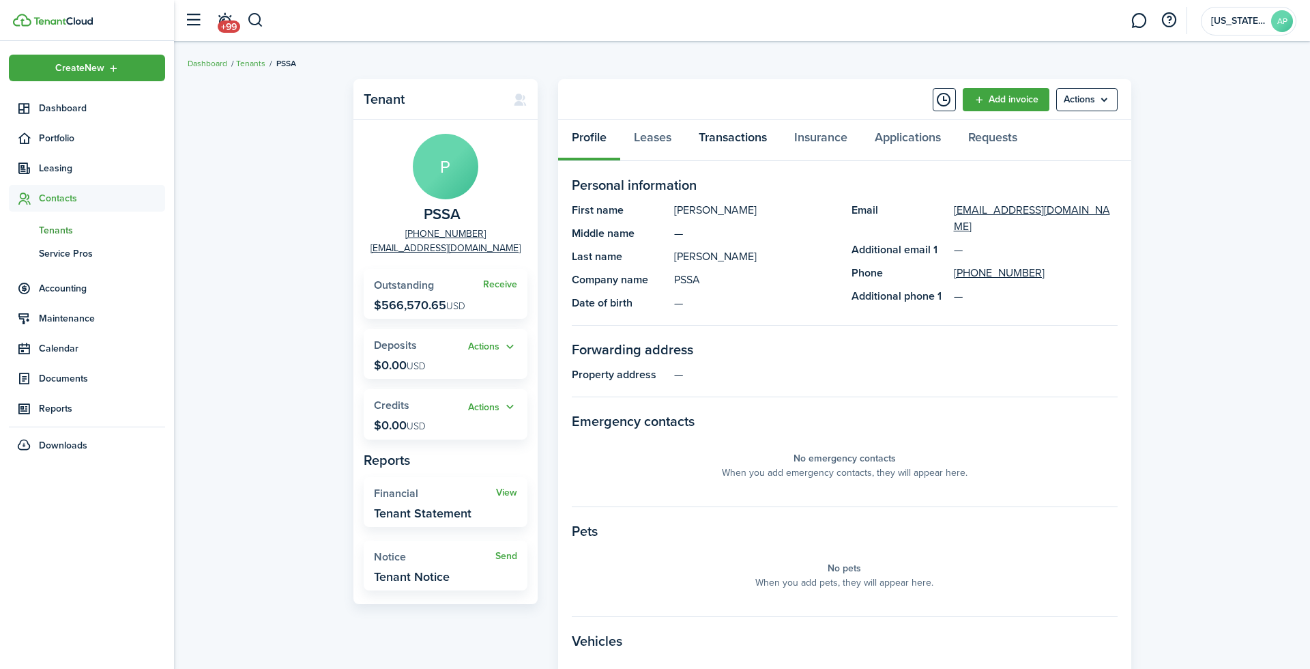
click at [743, 149] on link "Transactions" at bounding box center [733, 140] width 96 height 41
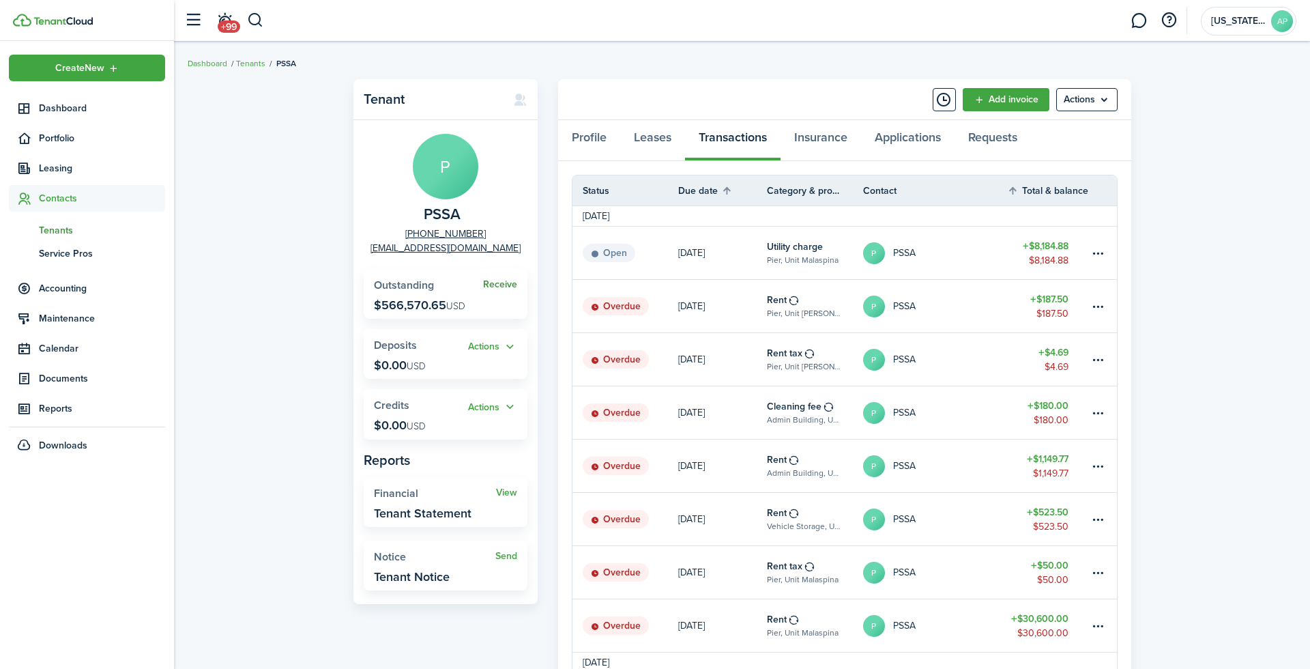
click at [502, 279] on link "Receive" at bounding box center [500, 284] width 34 height 11
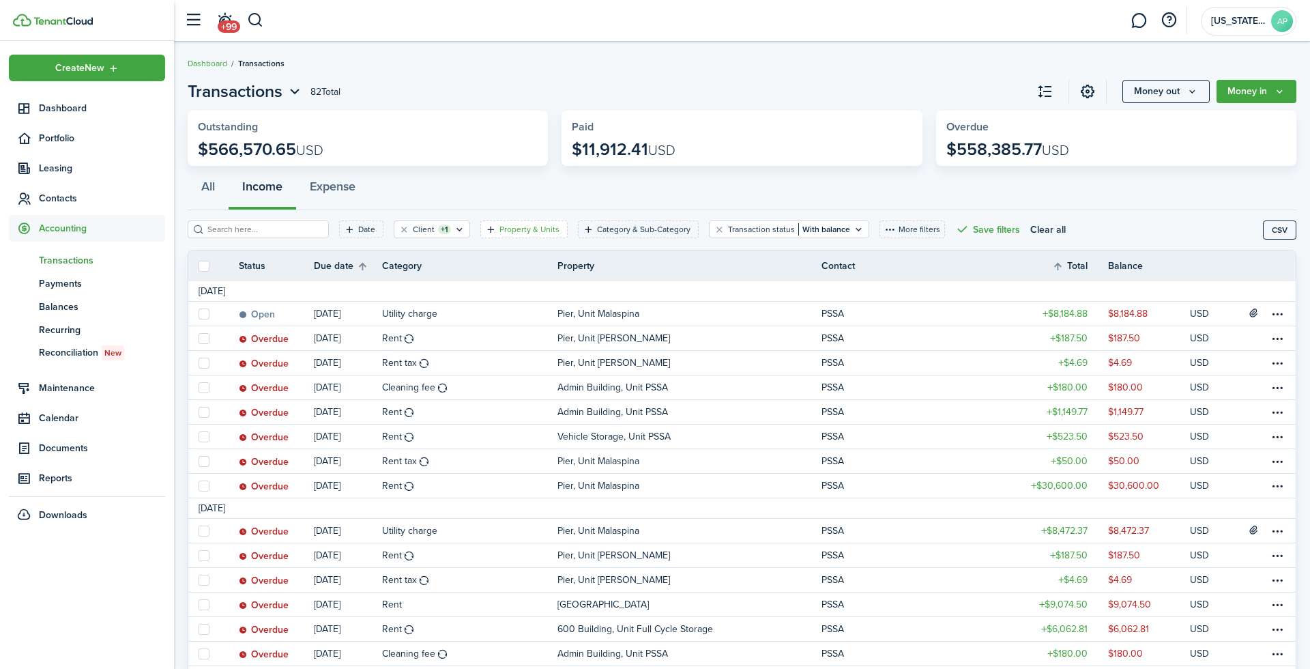
click at [536, 232] on filter-tag-label "Property & Units" at bounding box center [530, 229] width 60 height 12
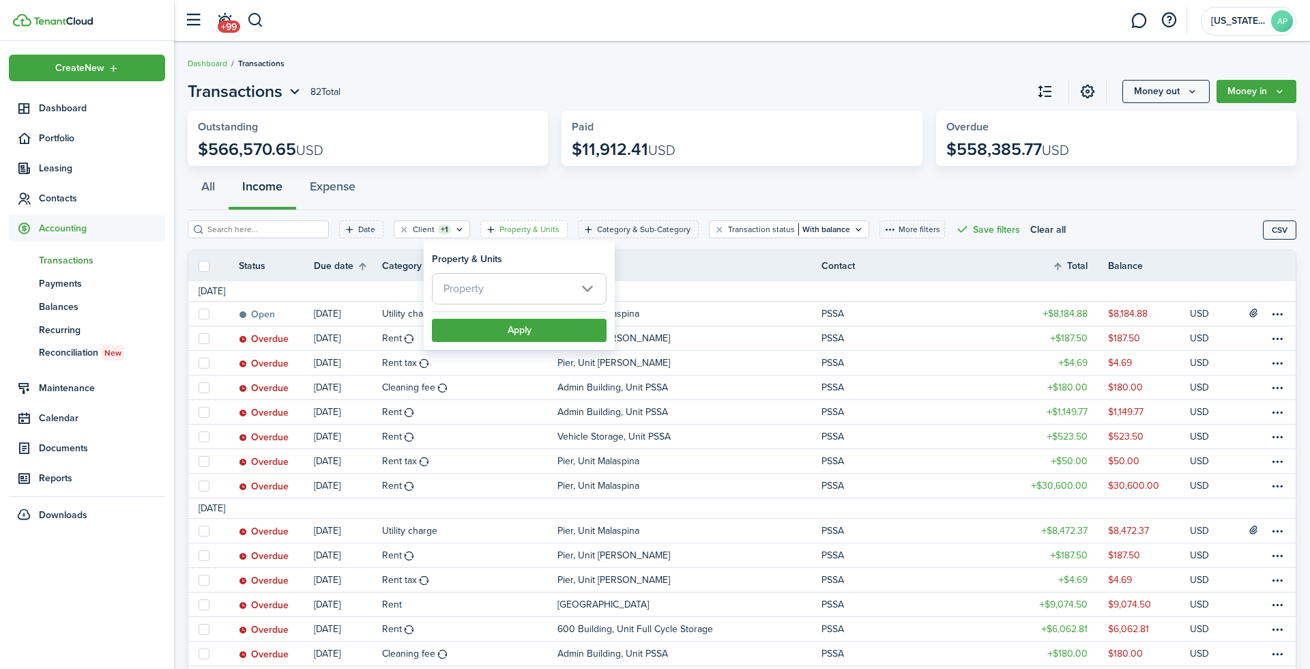
click at [534, 281] on span "Property" at bounding box center [519, 289] width 173 height 30
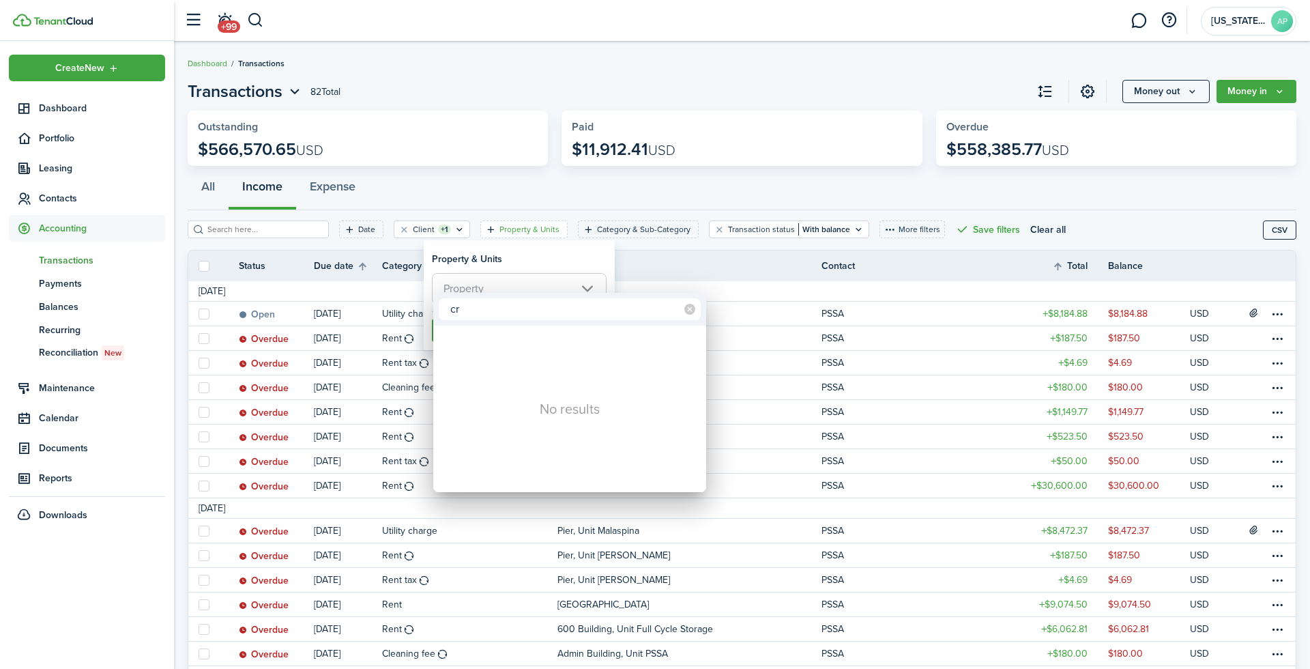
type input "c"
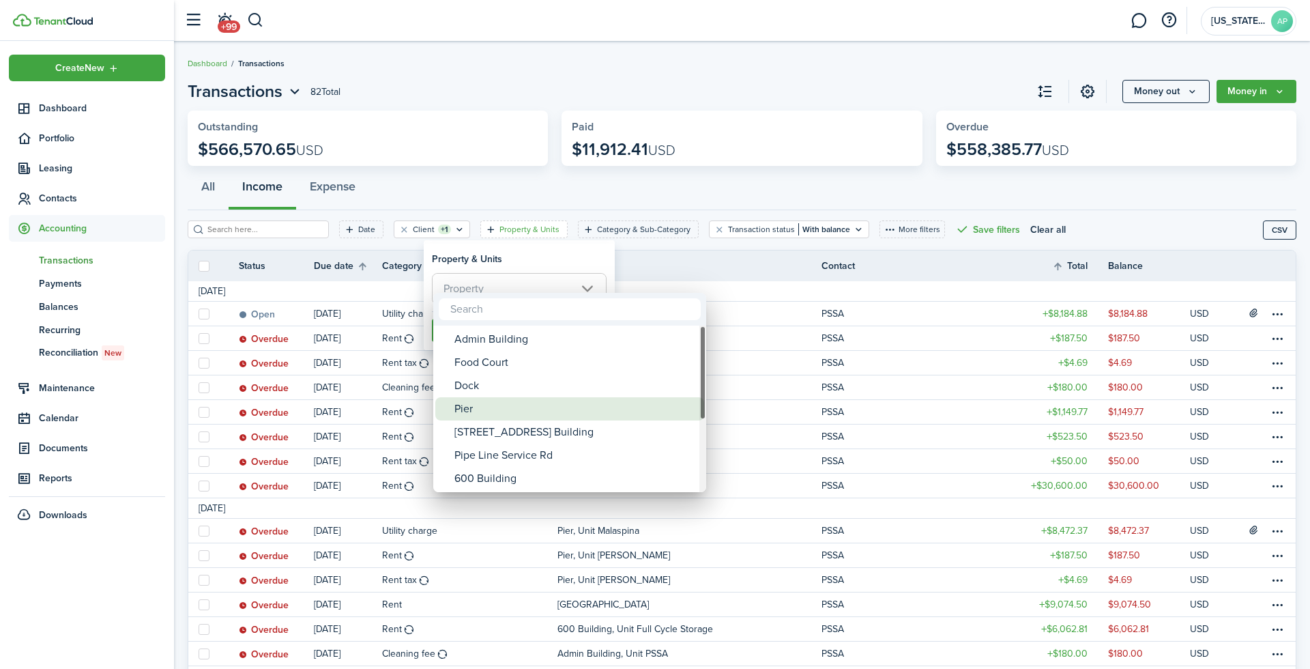
click at [506, 407] on div "Pier" at bounding box center [575, 408] width 242 height 23
type input "Pier"
click at [551, 270] on div at bounding box center [655, 334] width 1529 height 887
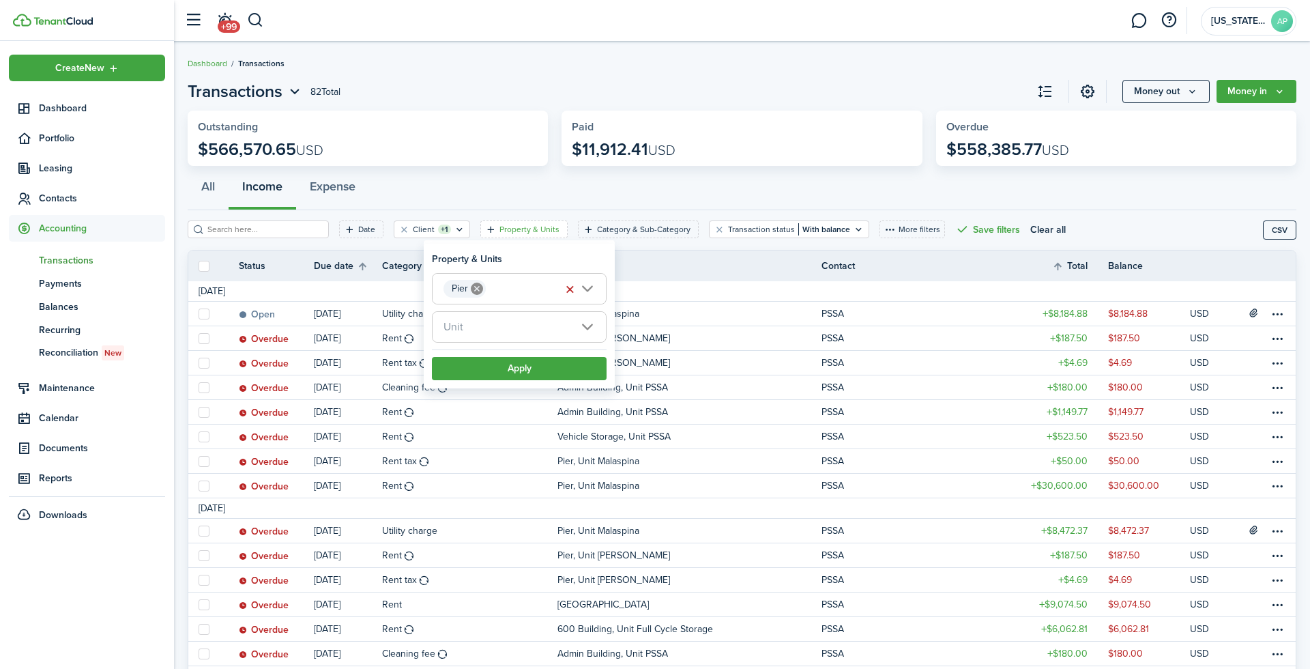
click at [539, 331] on span "Unit" at bounding box center [519, 327] width 173 height 30
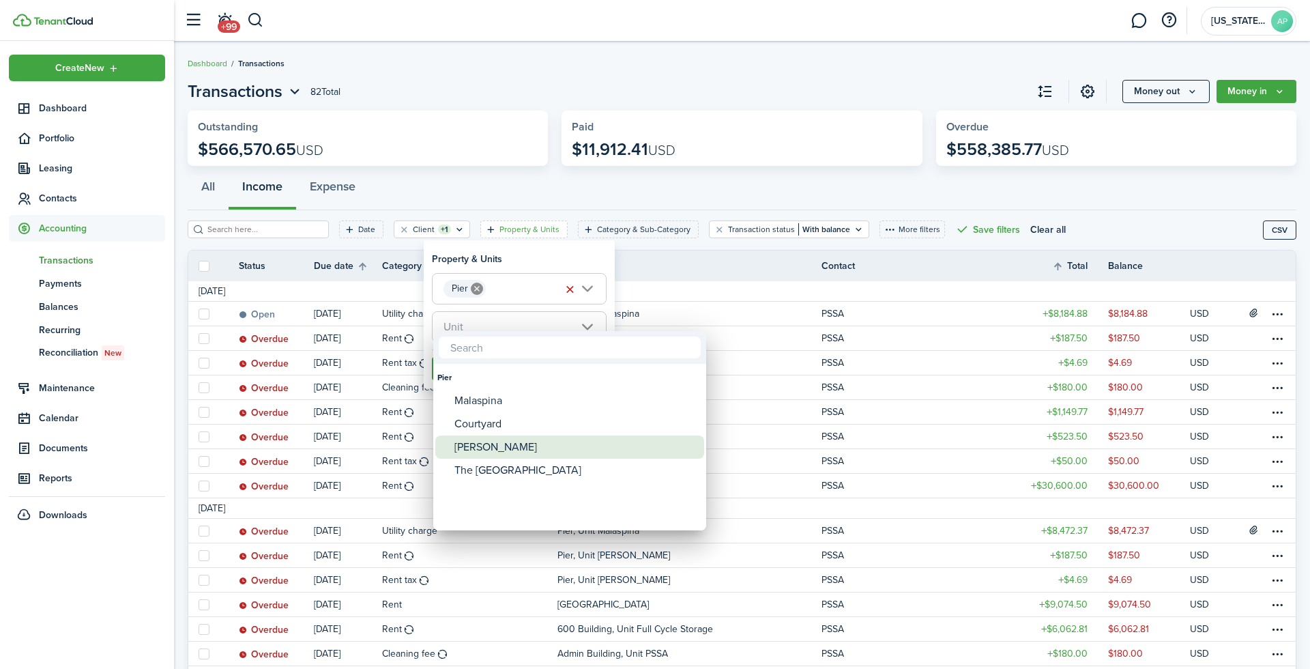
click at [528, 440] on div "[PERSON_NAME]" at bounding box center [575, 446] width 242 height 23
type input "[PERSON_NAME]"
click at [531, 249] on div at bounding box center [655, 334] width 1529 height 887
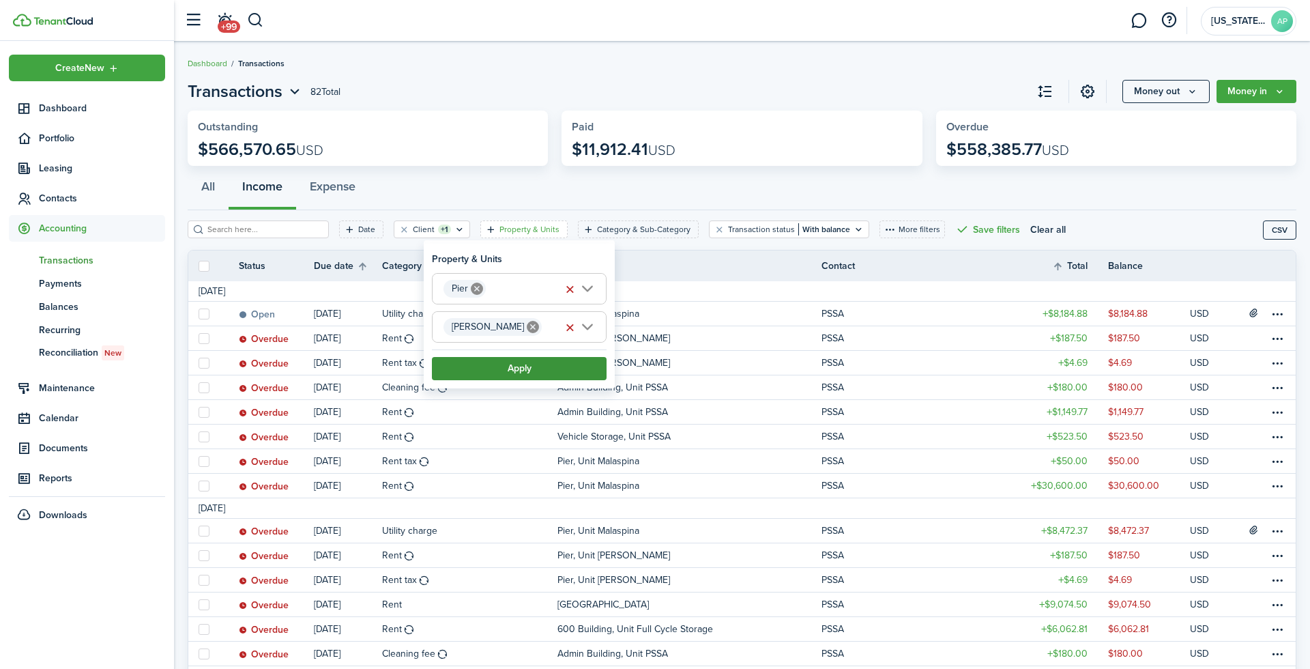
click at [566, 369] on button "Apply" at bounding box center [519, 368] width 175 height 23
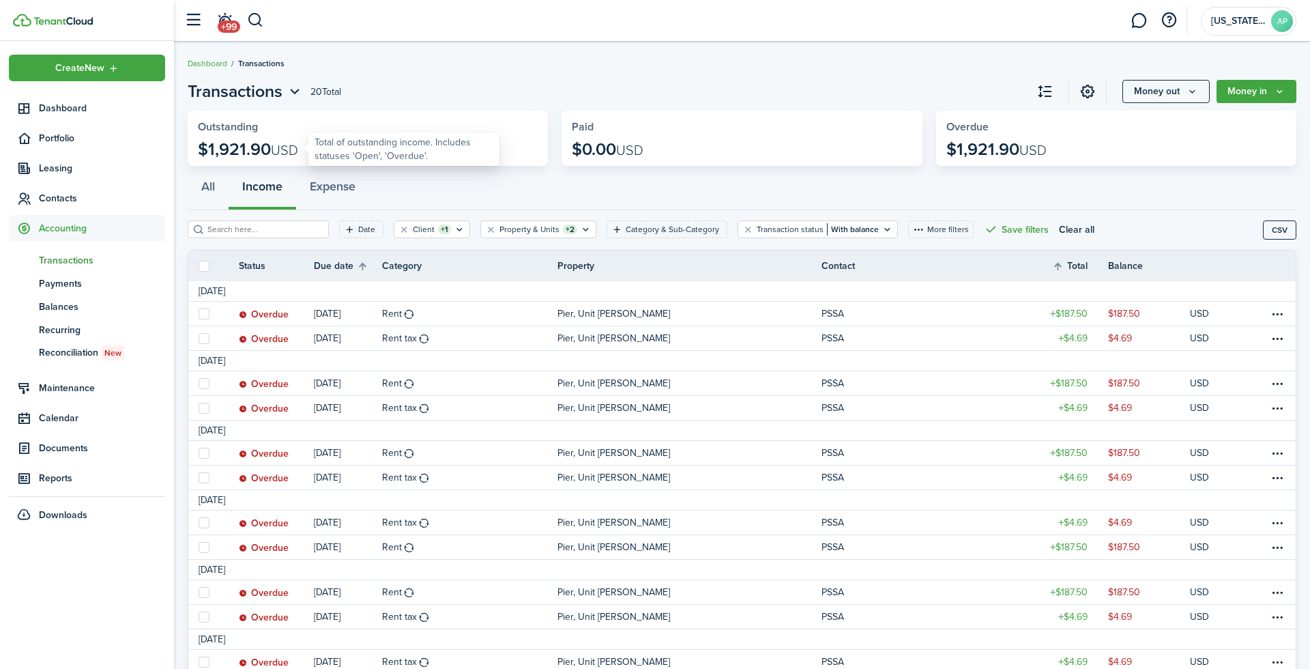
drag, startPoint x: 197, startPoint y: 147, endPoint x: 269, endPoint y: 151, distance: 72.4
click at [269, 151] on widget-stats "Outstanding $1,921.90 USD" at bounding box center [368, 138] width 360 height 55
copy p "$1,921.90"
click at [53, 187] on span "Contacts" at bounding box center [87, 198] width 156 height 27
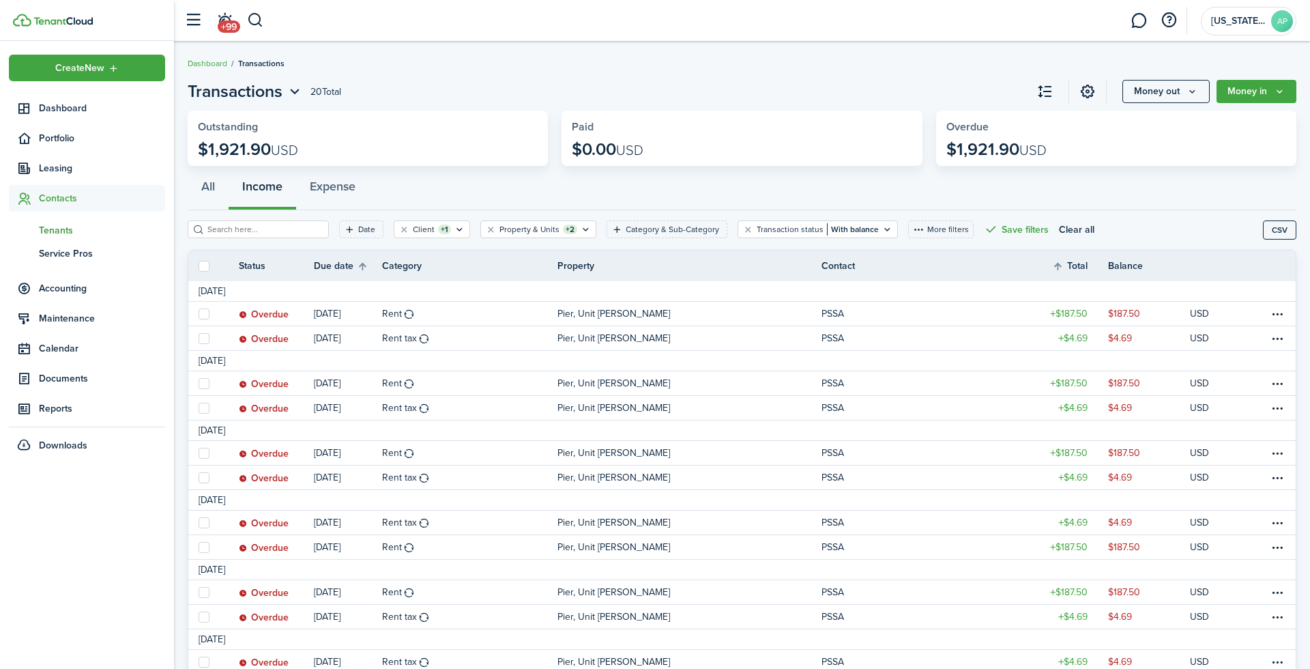
click at [64, 233] on span "Tenants" at bounding box center [102, 230] width 126 height 14
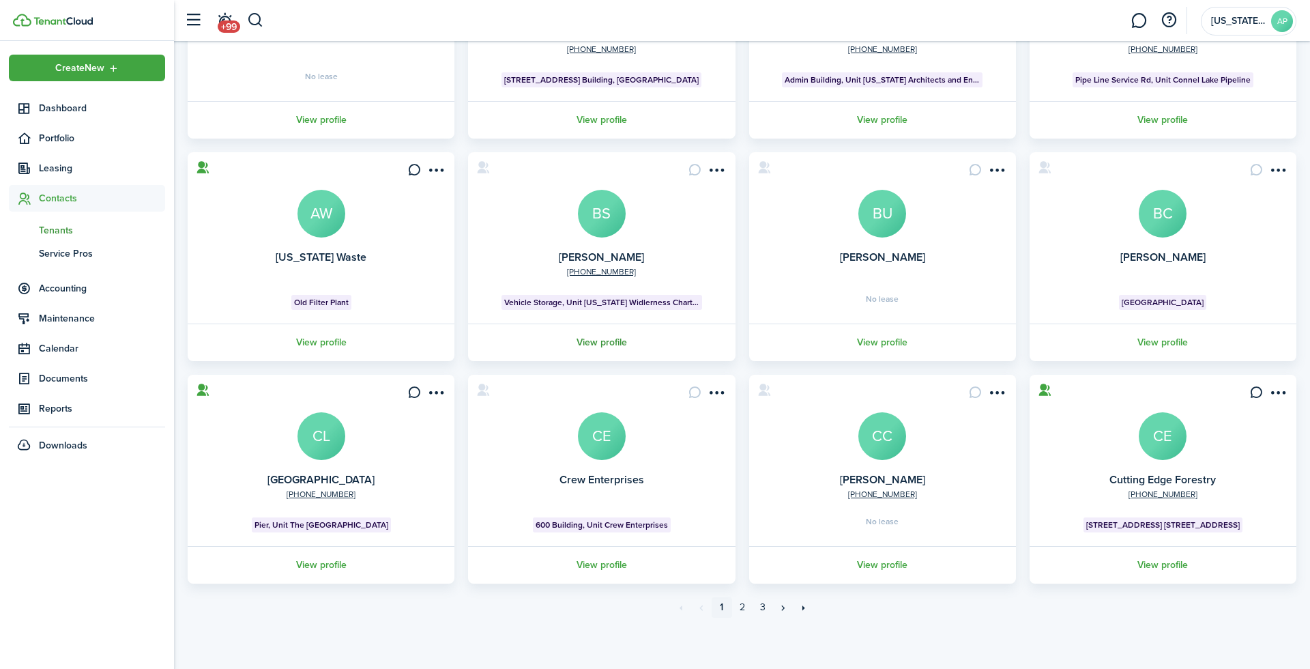
scroll to position [222, 0]
click at [745, 613] on link "2" at bounding box center [742, 608] width 20 height 20
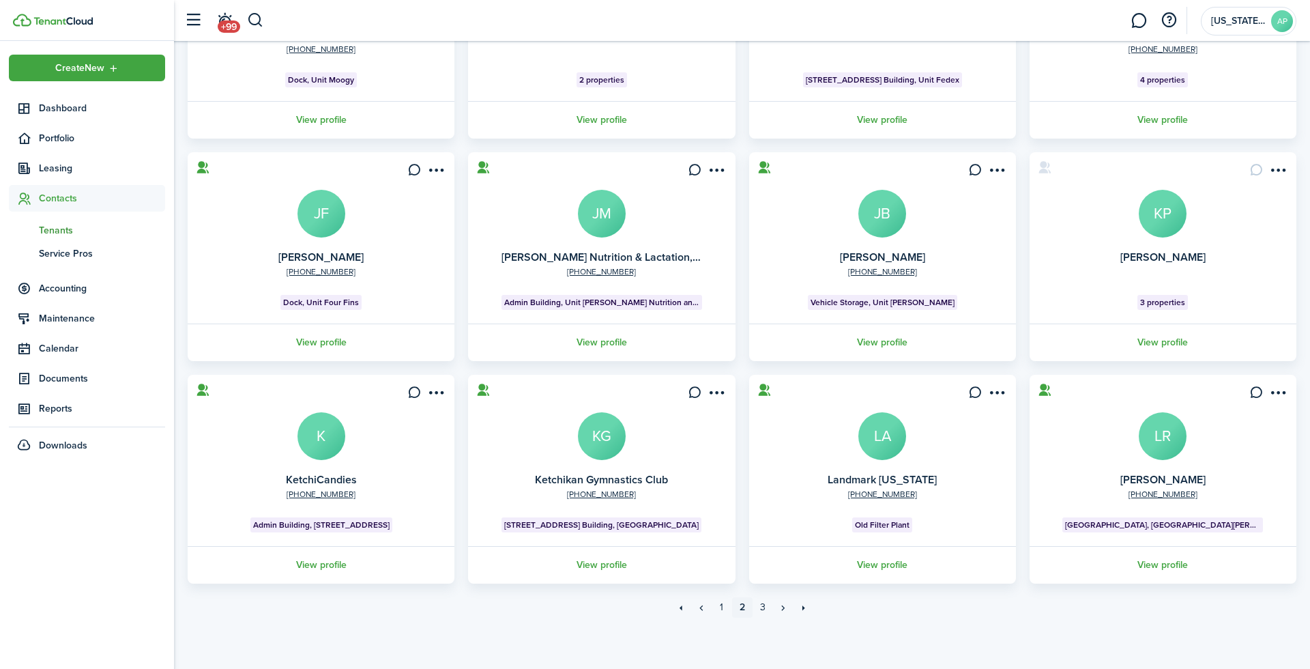
scroll to position [222, 0]
click at [759, 612] on link "3" at bounding box center [763, 608] width 20 height 20
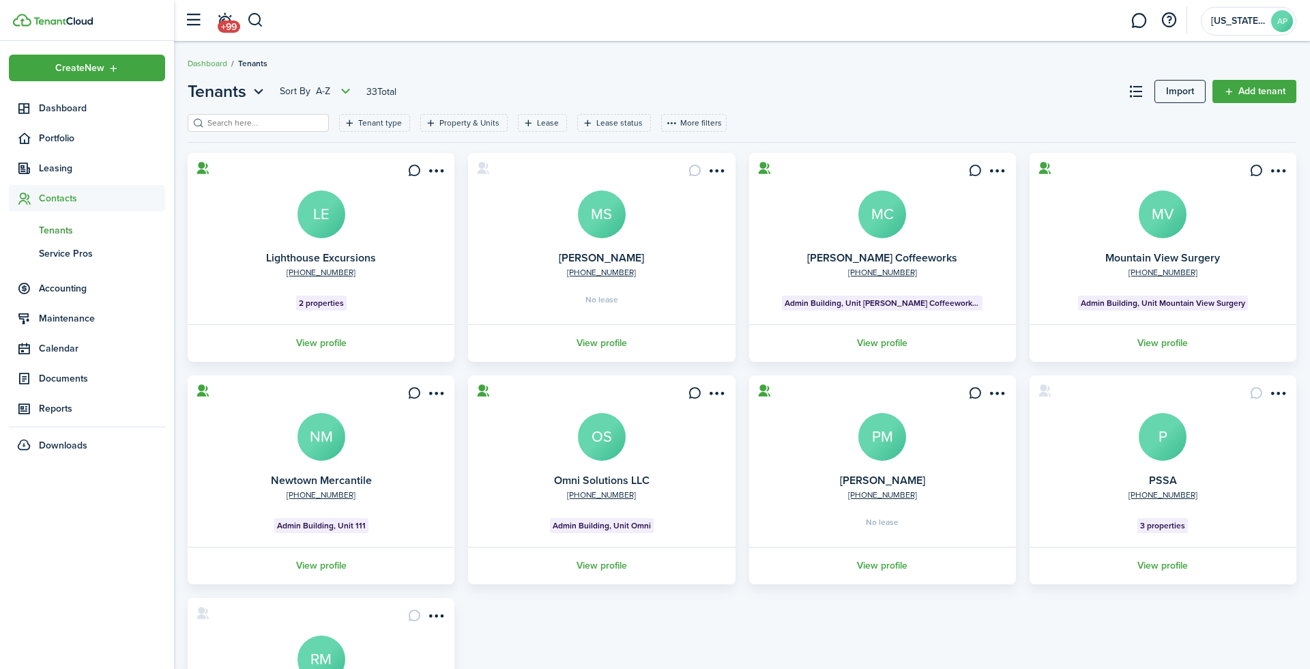
scroll to position [53, 0]
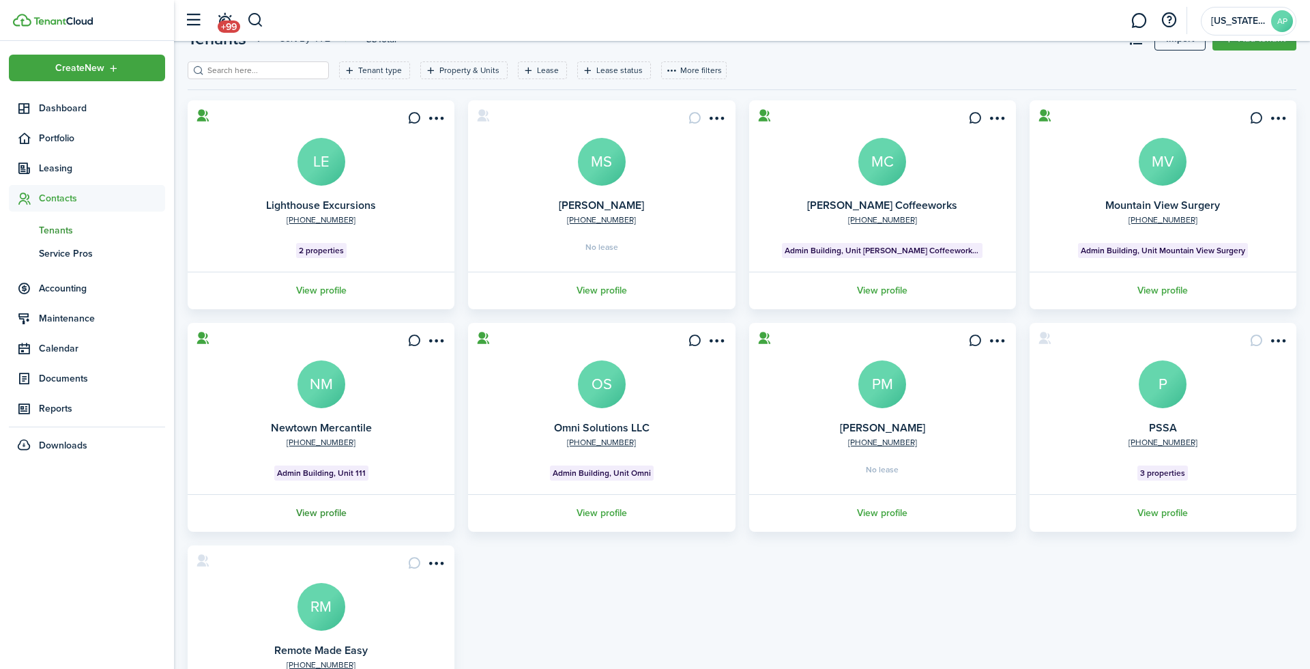
click at [329, 514] on link "View profile" at bounding box center [321, 513] width 271 height 38
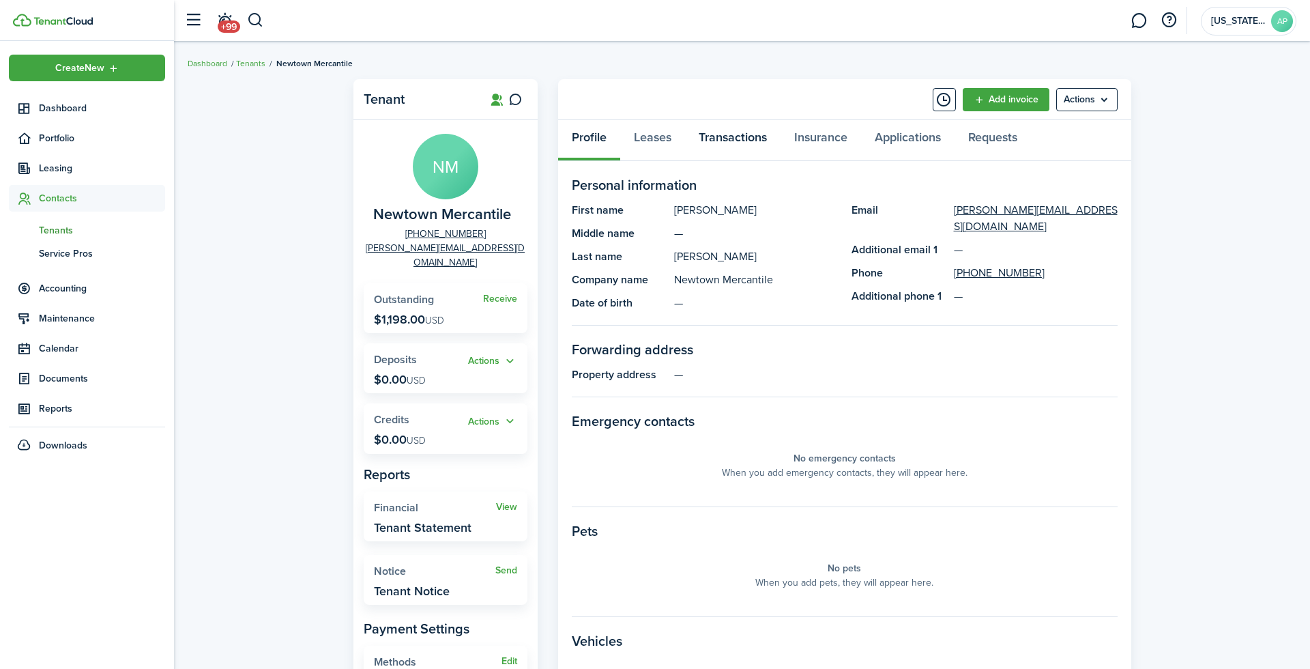
click at [713, 135] on link "Transactions" at bounding box center [733, 140] width 96 height 41
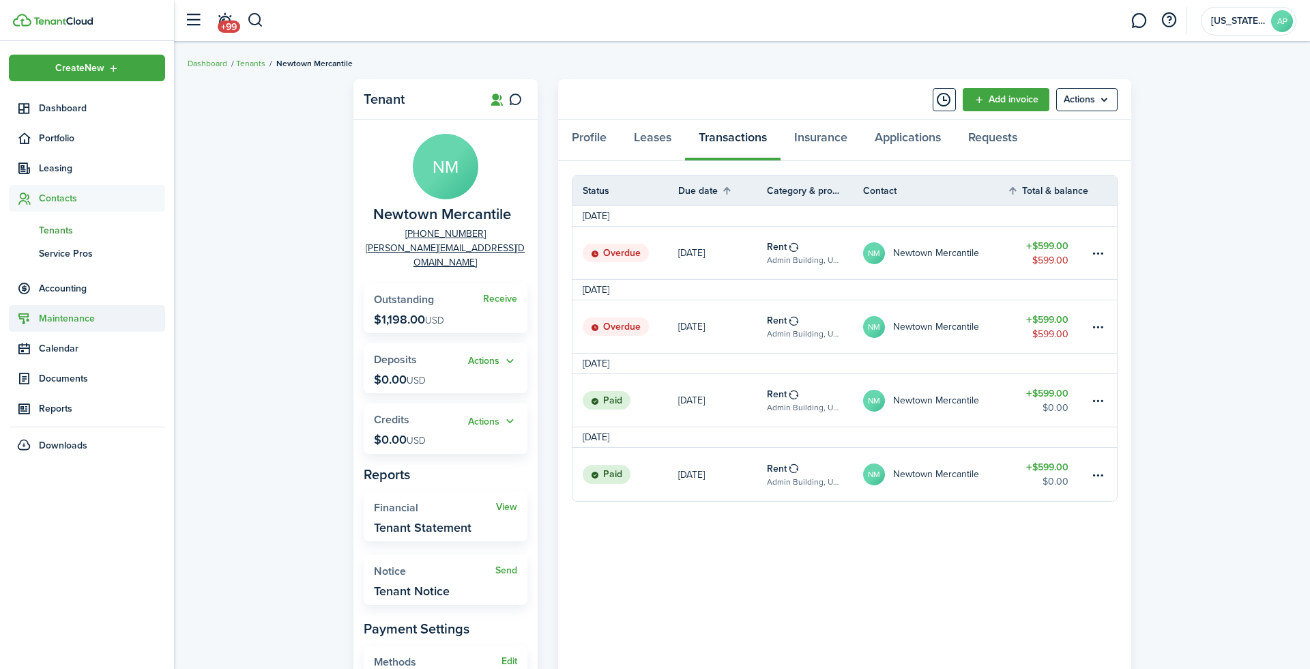
click at [49, 315] on span "Maintenance" at bounding box center [102, 318] width 126 height 14
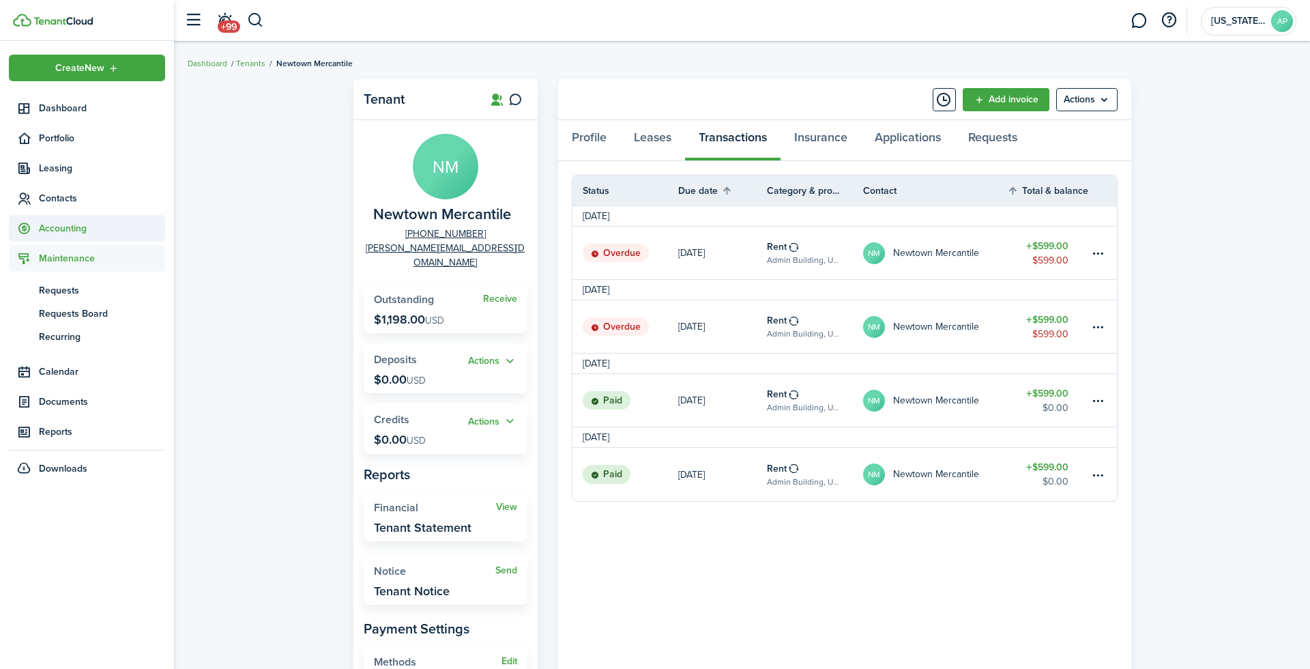
click at [37, 237] on span "Accounting" at bounding box center [87, 228] width 156 height 27
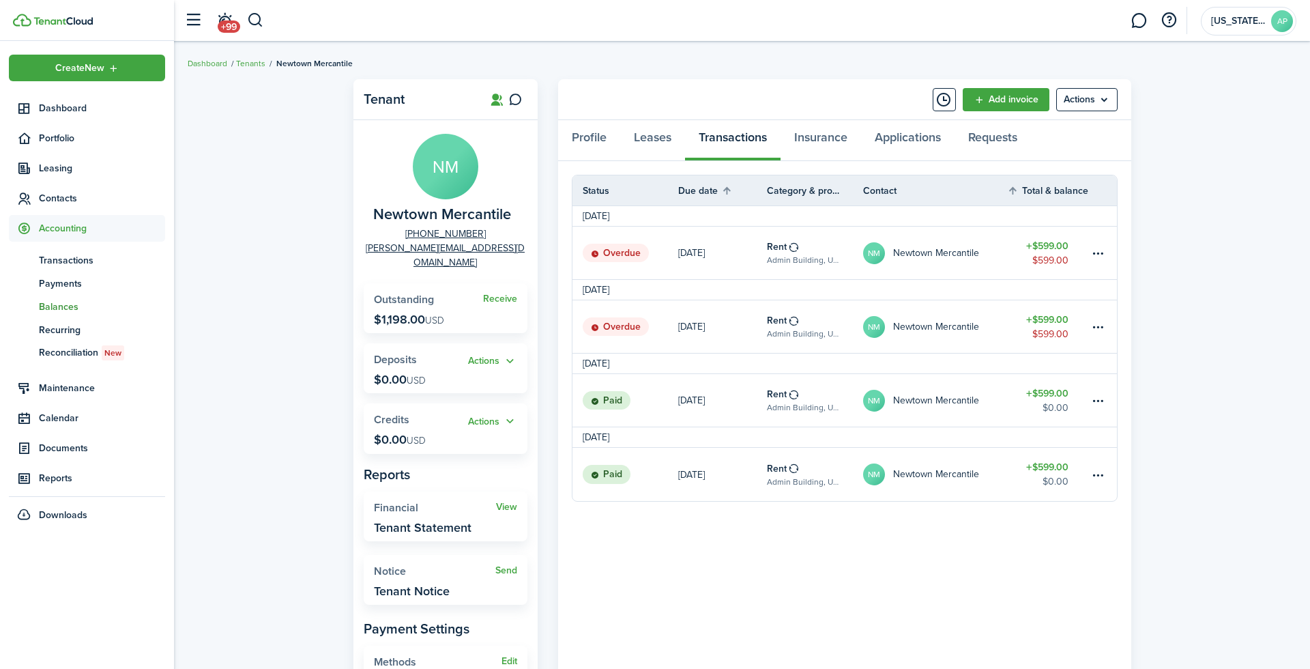
click at [52, 306] on span "Balances" at bounding box center [102, 307] width 126 height 14
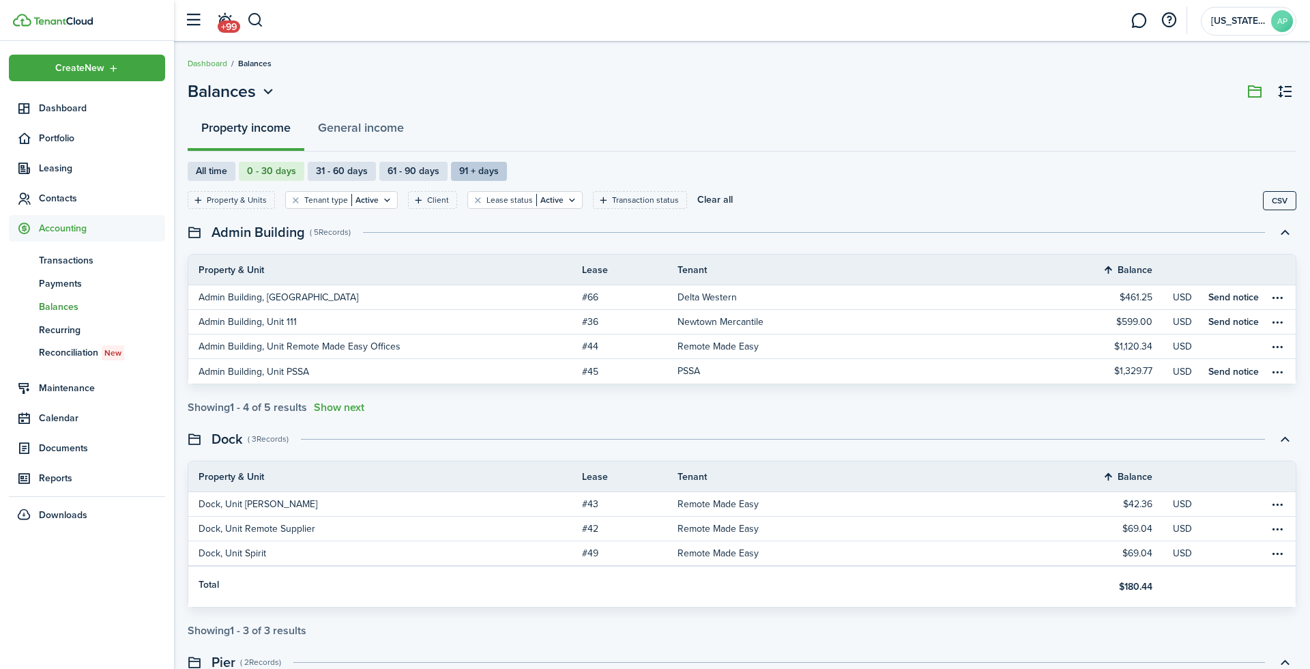
click at [473, 167] on label "91 + days" at bounding box center [479, 171] width 56 height 19
radio input "false"
radio input "true"
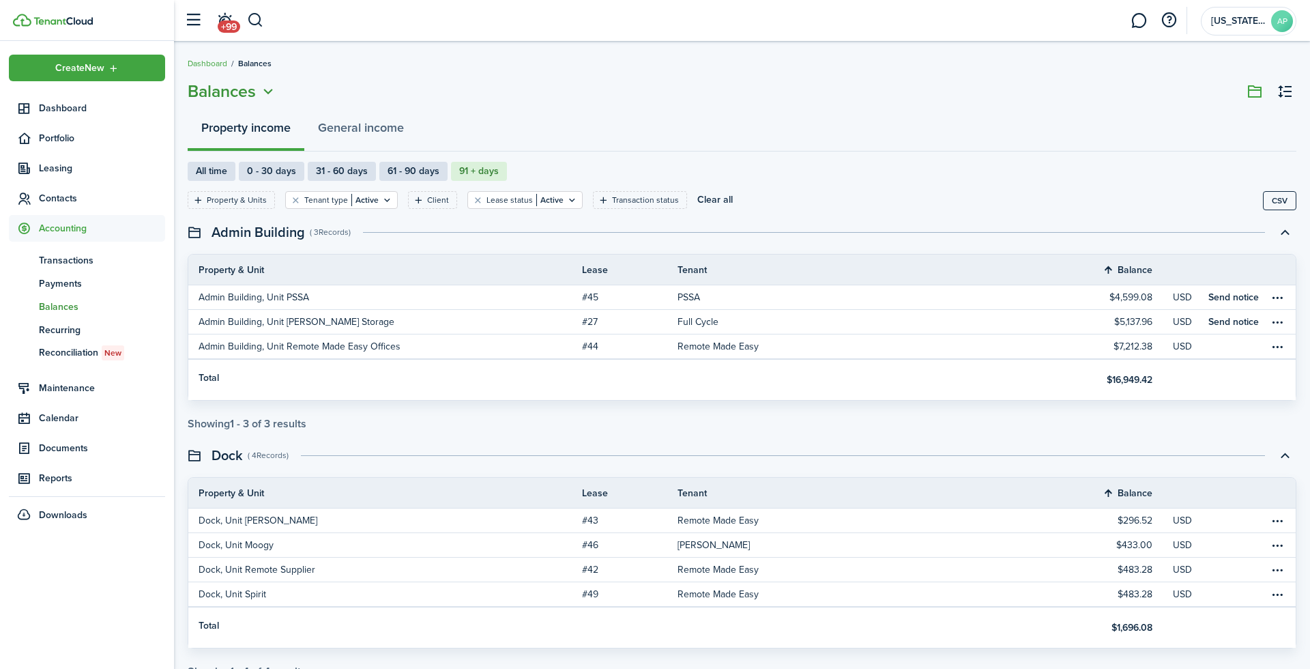
click at [229, 97] on span "Balances" at bounding box center [222, 91] width 68 height 25
click at [285, 177] on label "0 - 30 days" at bounding box center [272, 171] width 66 height 19
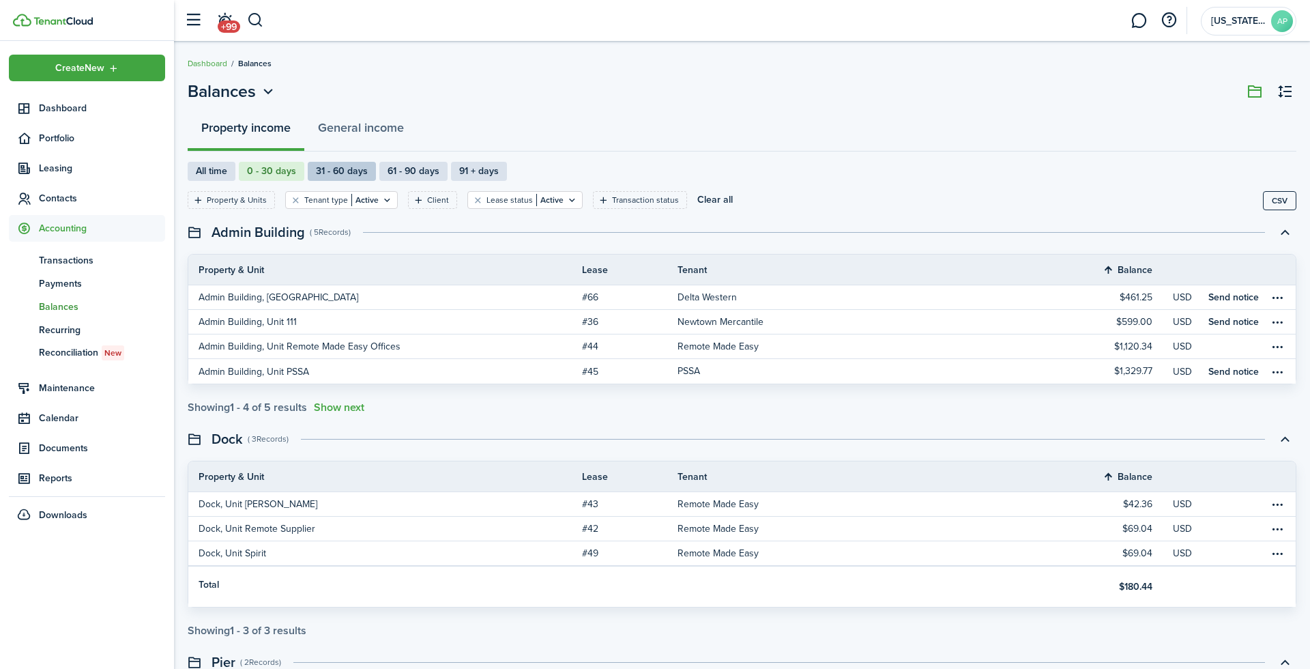
click at [315, 170] on label "31 - 60 days" at bounding box center [342, 171] width 68 height 19
radio input "false"
click at [424, 169] on label "61 - 90 days" at bounding box center [413, 171] width 68 height 19
radio input "false"
radio input "true"
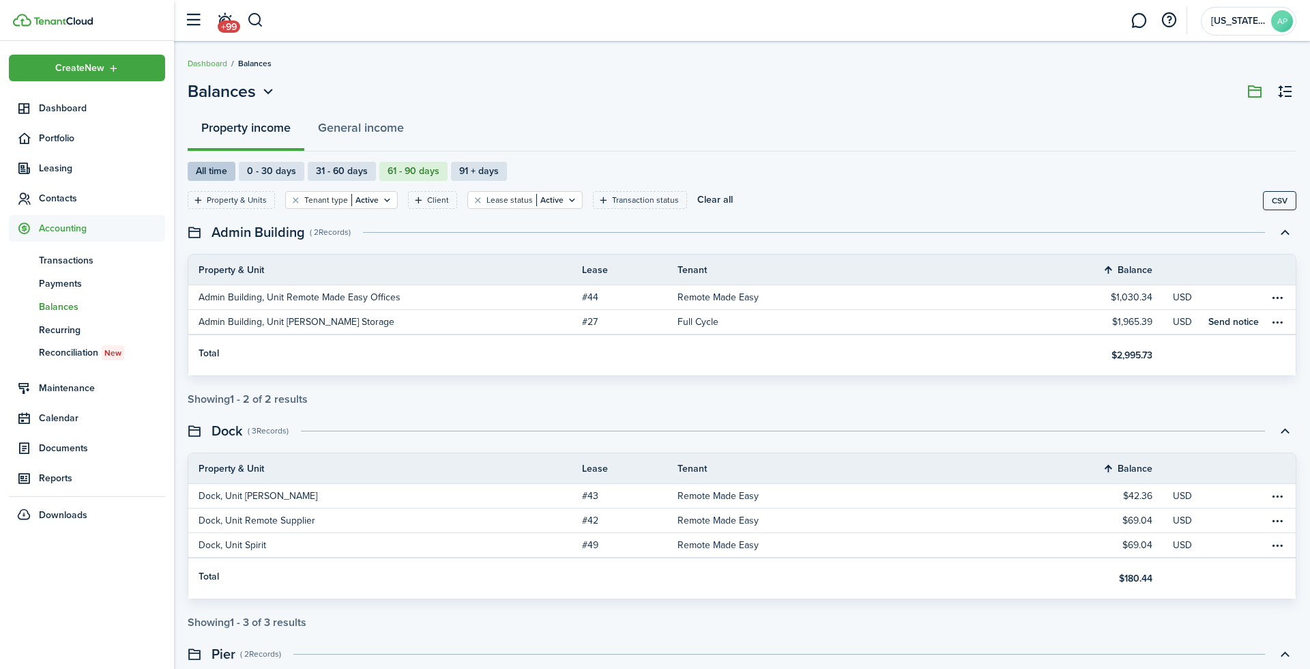
click at [225, 175] on label "All time" at bounding box center [212, 171] width 48 height 19
radio input "true"
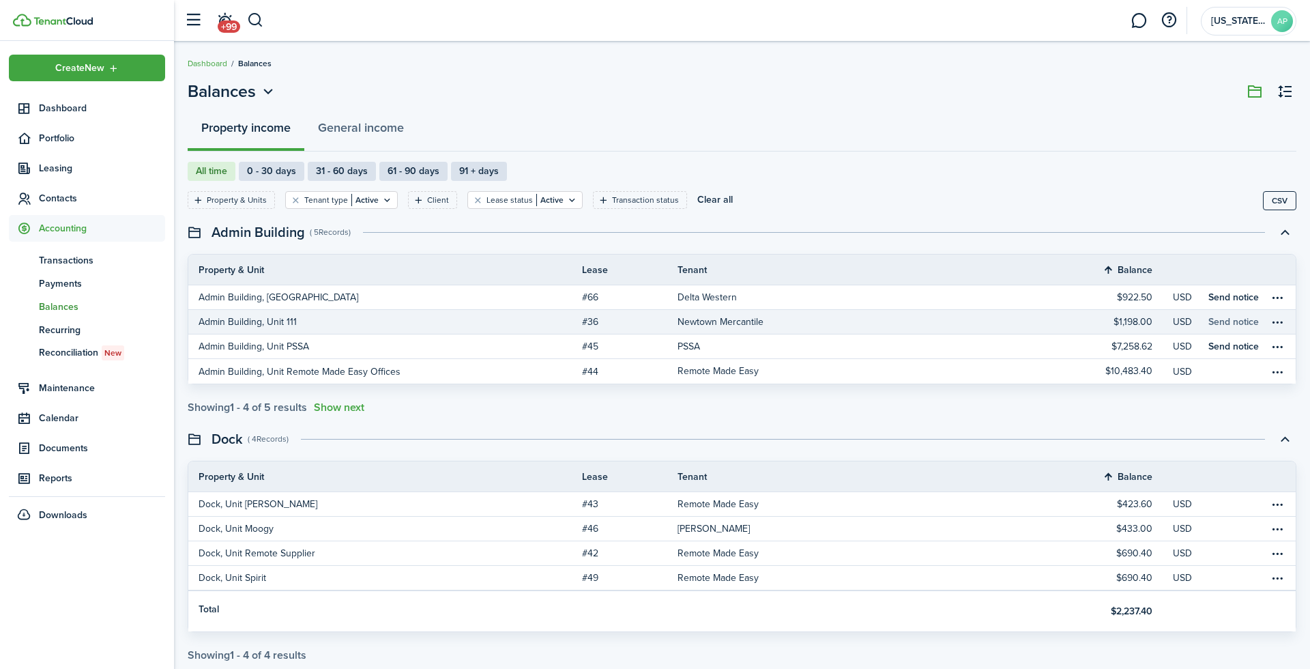
click at [1246, 323] on link "Send notice" at bounding box center [1233, 322] width 50 height 14
click at [1277, 321] on table-menu-btn-icon "Open menu" at bounding box center [1277, 322] width 16 height 16
click at [1097, 325] on link "$1,198.00" at bounding box center [1122, 322] width 102 height 24
click at [1133, 318] on table-info "$1,198.00" at bounding box center [1133, 322] width 39 height 11
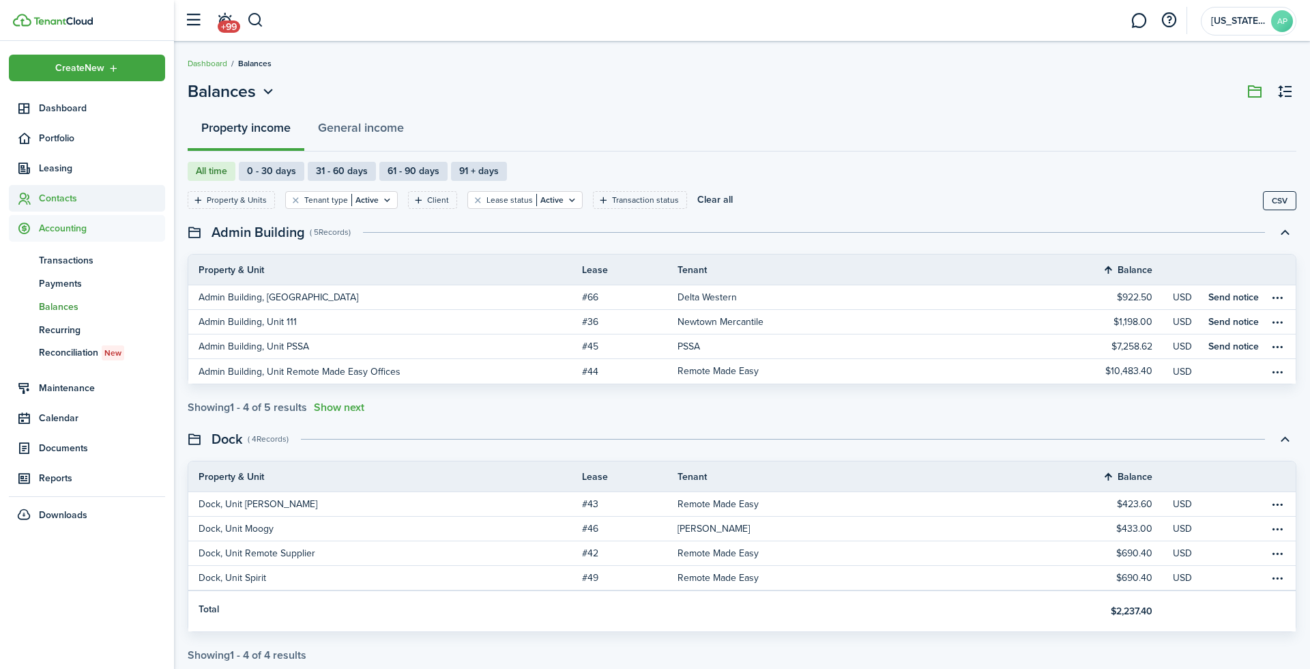
click at [61, 187] on span "Contacts" at bounding box center [87, 198] width 156 height 27
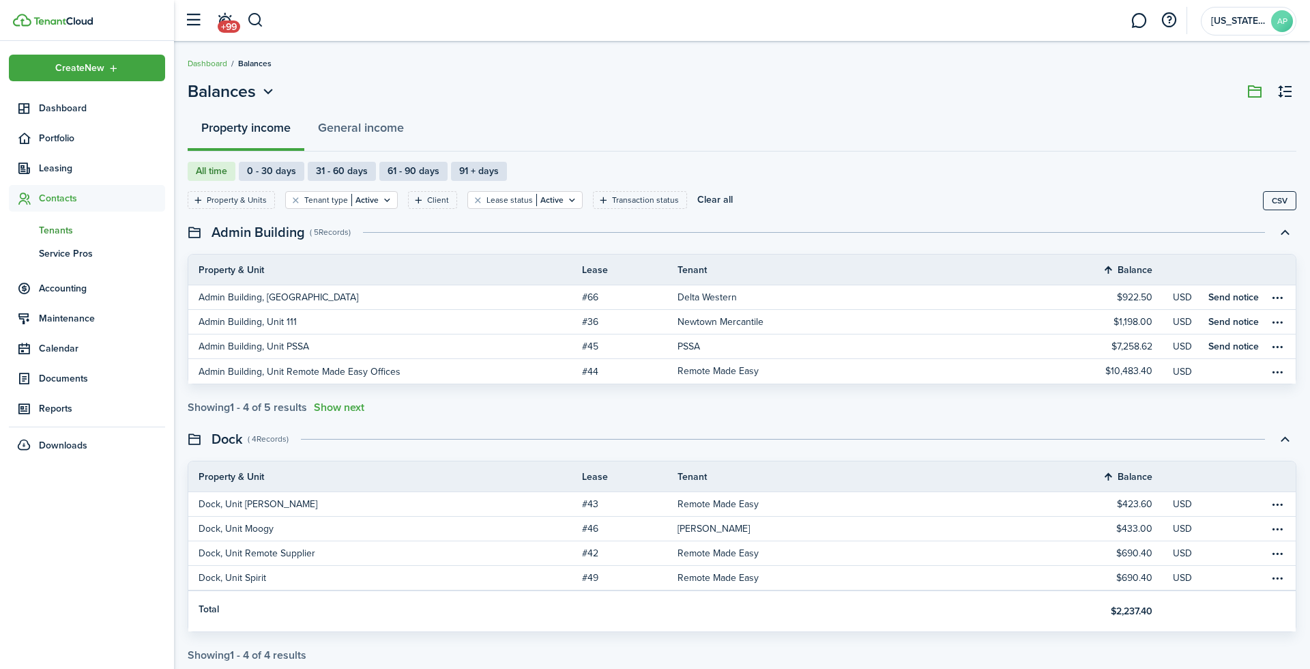
click at [58, 220] on link "tn Tenants" at bounding box center [87, 229] width 156 height 23
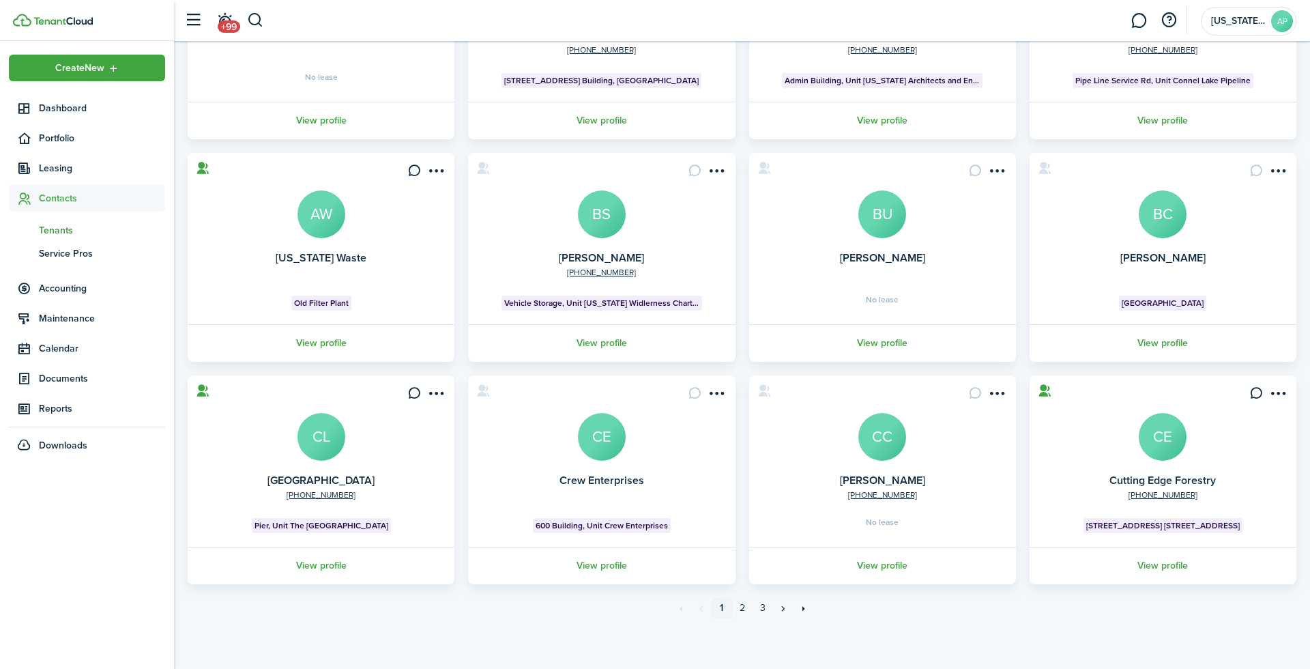
scroll to position [222, 0]
click at [743, 608] on link "2" at bounding box center [742, 608] width 20 height 20
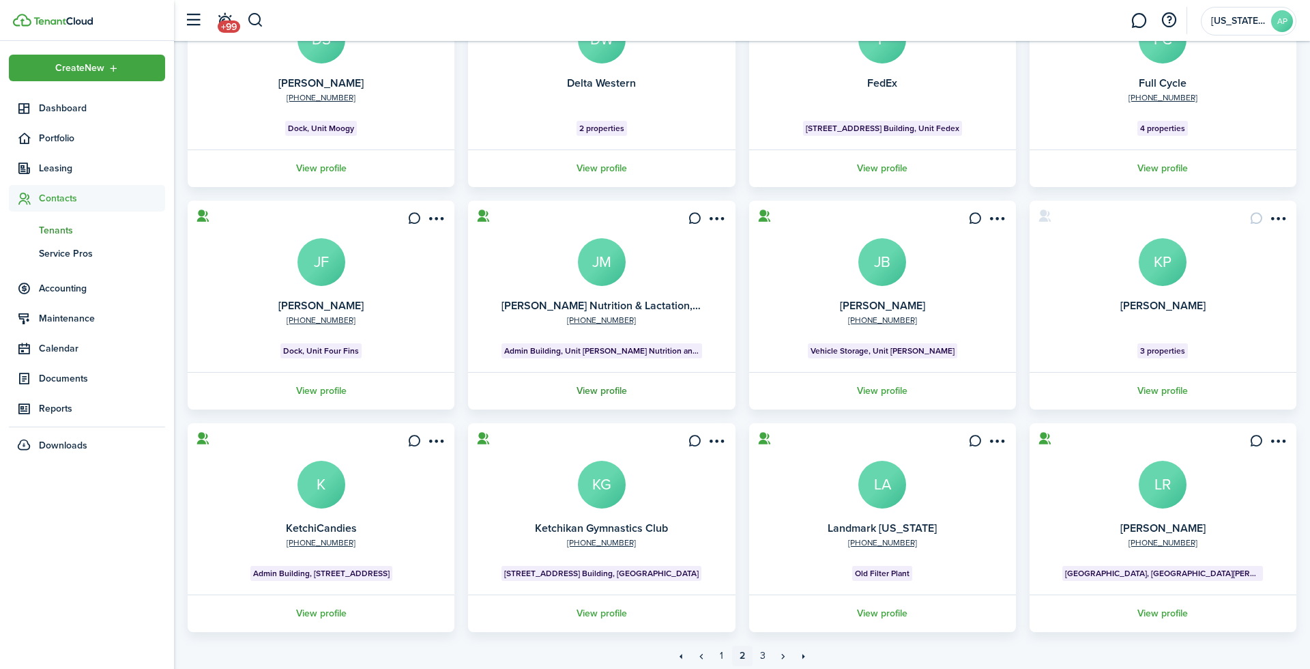
scroll to position [217, 0]
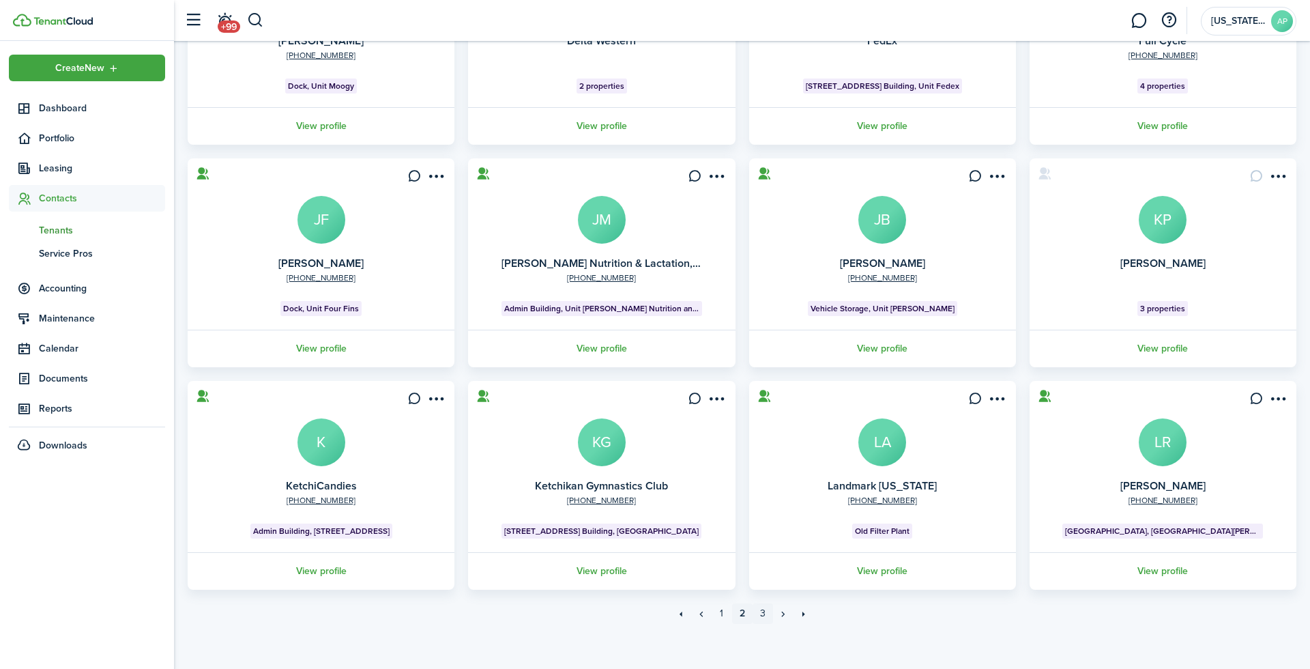
click at [757, 610] on link "3" at bounding box center [763, 613] width 20 height 20
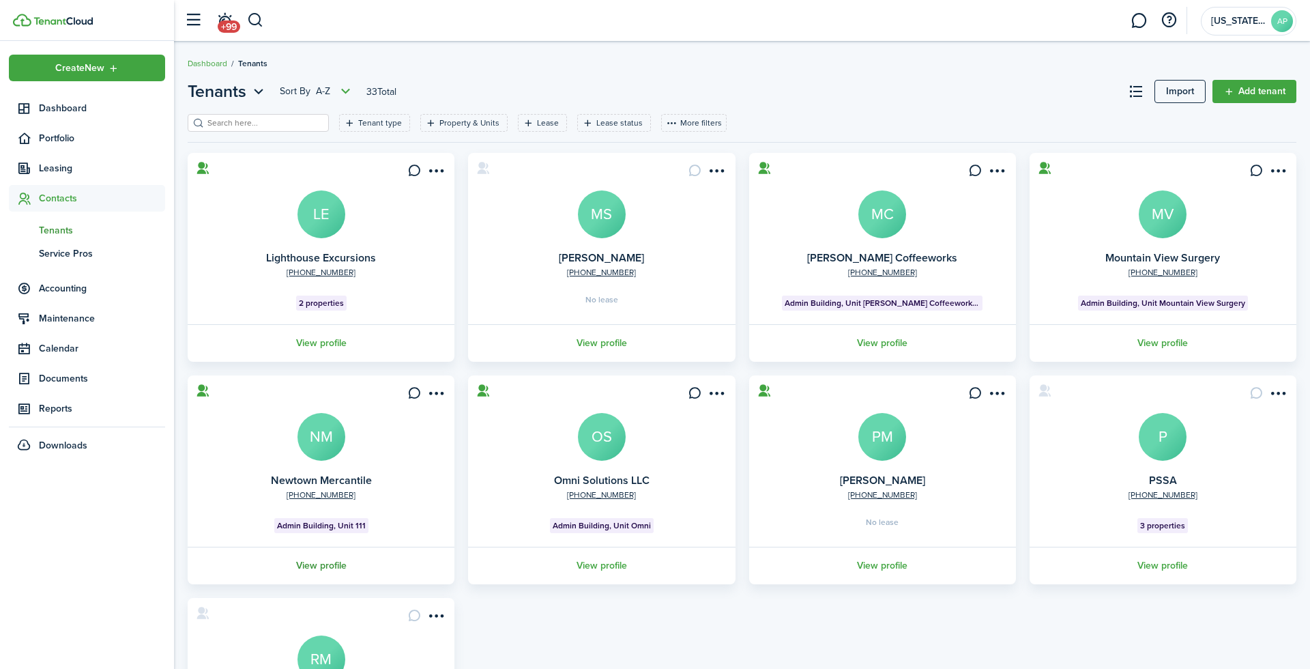
click at [340, 564] on link "View profile" at bounding box center [321, 566] width 271 height 38
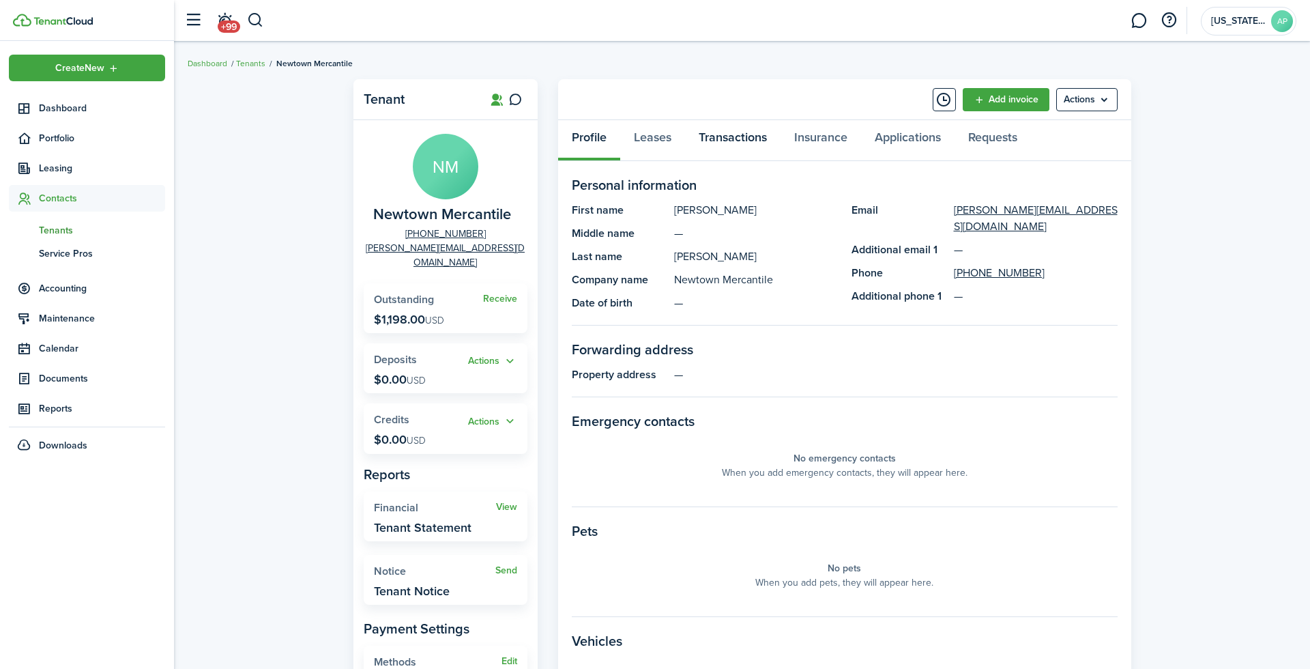
click at [712, 132] on link "Transactions" at bounding box center [733, 140] width 96 height 41
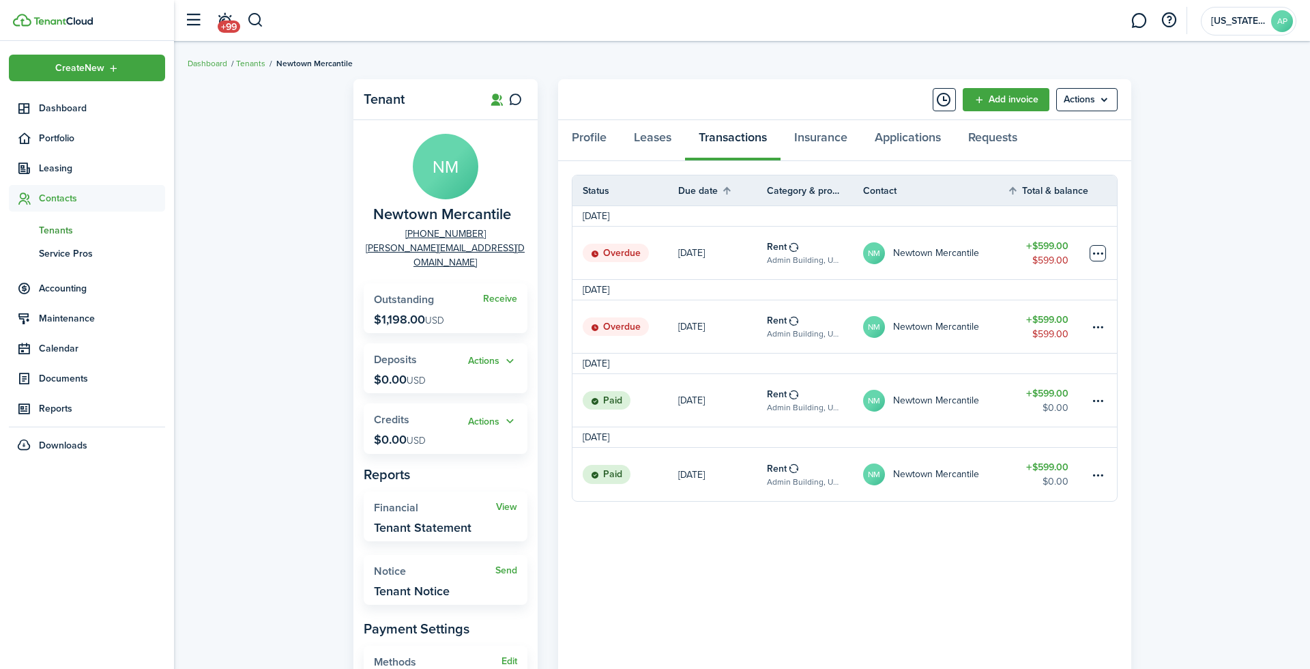
click at [1101, 251] on table-menu-btn-icon at bounding box center [1098, 253] width 16 height 16
click at [986, 259] on link "NM Newtown Mercantile" at bounding box center [935, 253] width 145 height 53
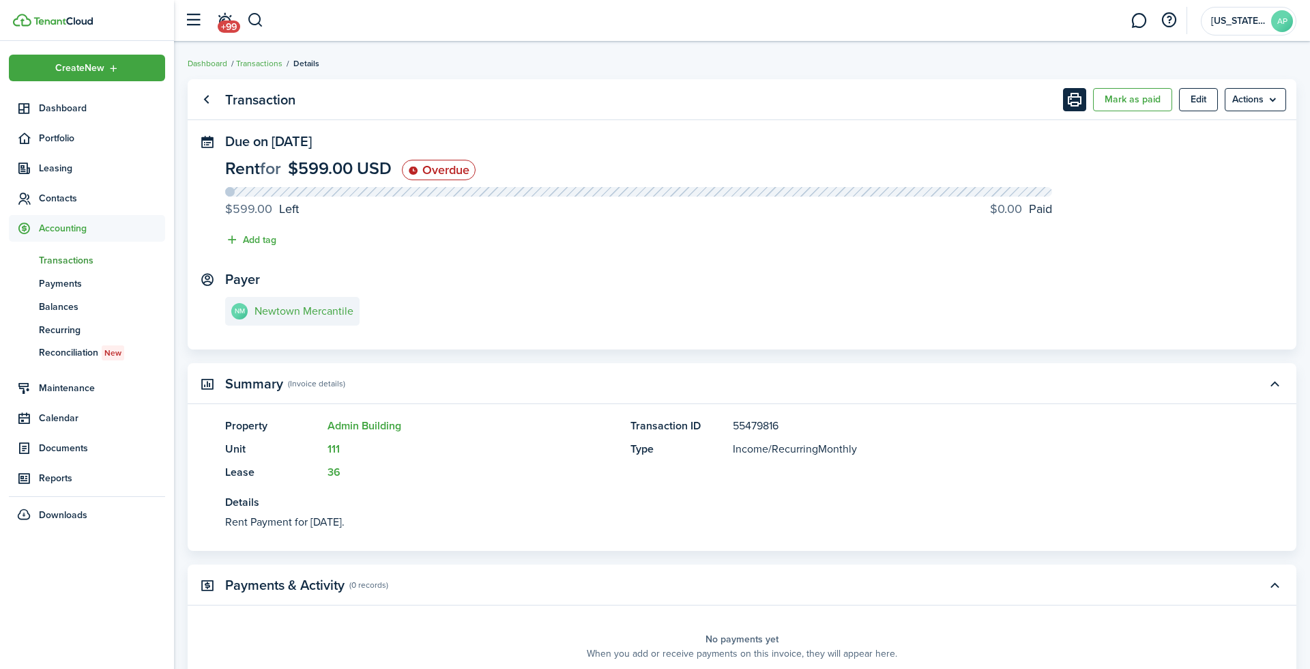
click at [1071, 99] on button "Print" at bounding box center [1074, 99] width 23 height 23
click at [281, 310] on e-details-info-title "Newtown Mercantile" at bounding box center [304, 311] width 99 height 12
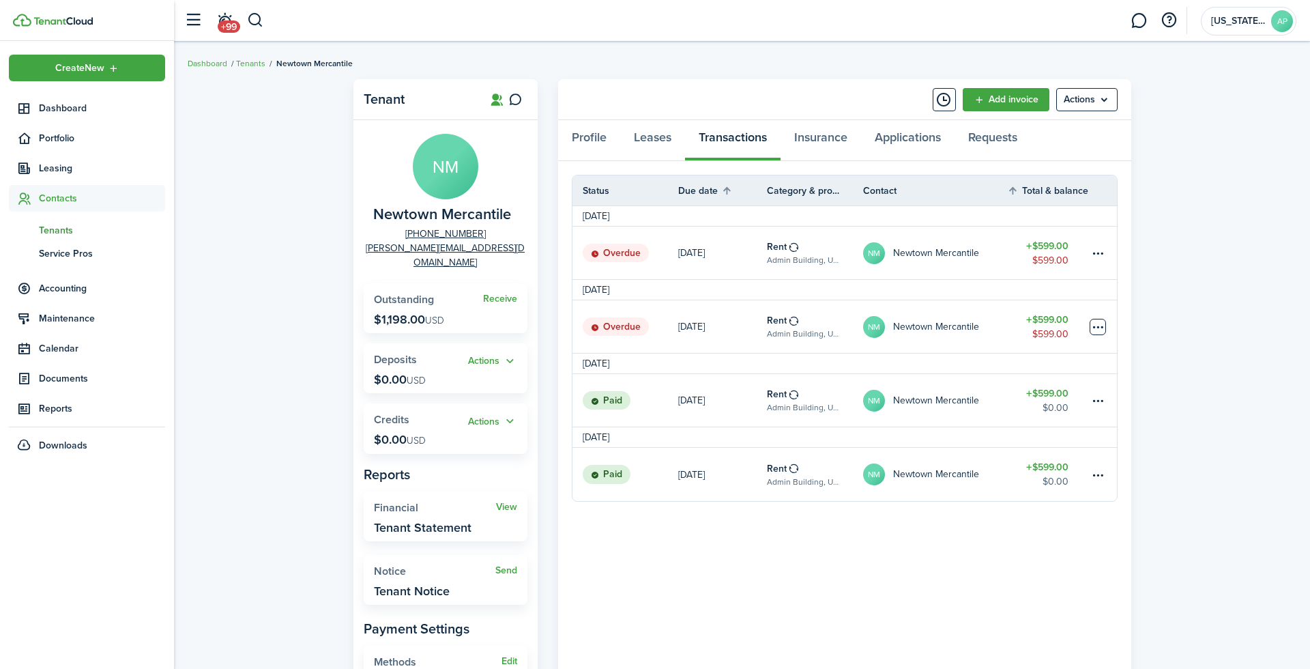
click at [1101, 329] on table-menu-btn-icon at bounding box center [1098, 327] width 16 height 16
click at [754, 323] on link "[DATE]" at bounding box center [722, 326] width 89 height 53
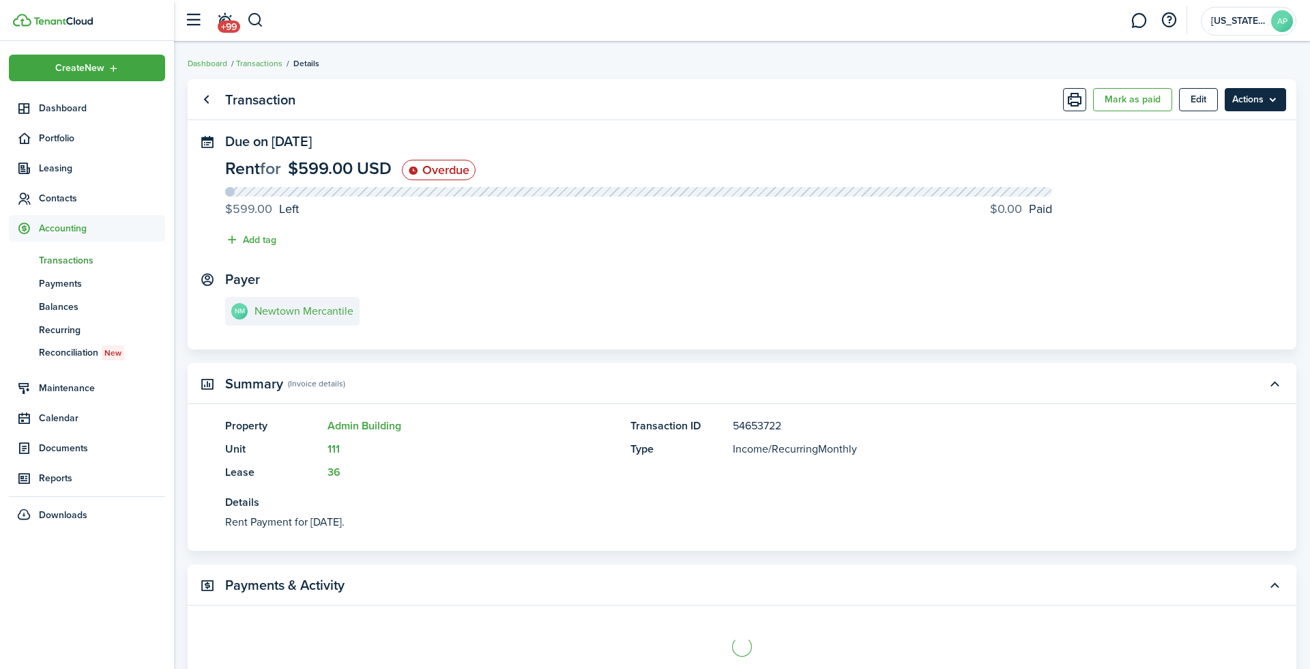
click at [1258, 100] on menu-btn "Actions" at bounding box center [1255, 99] width 61 height 23
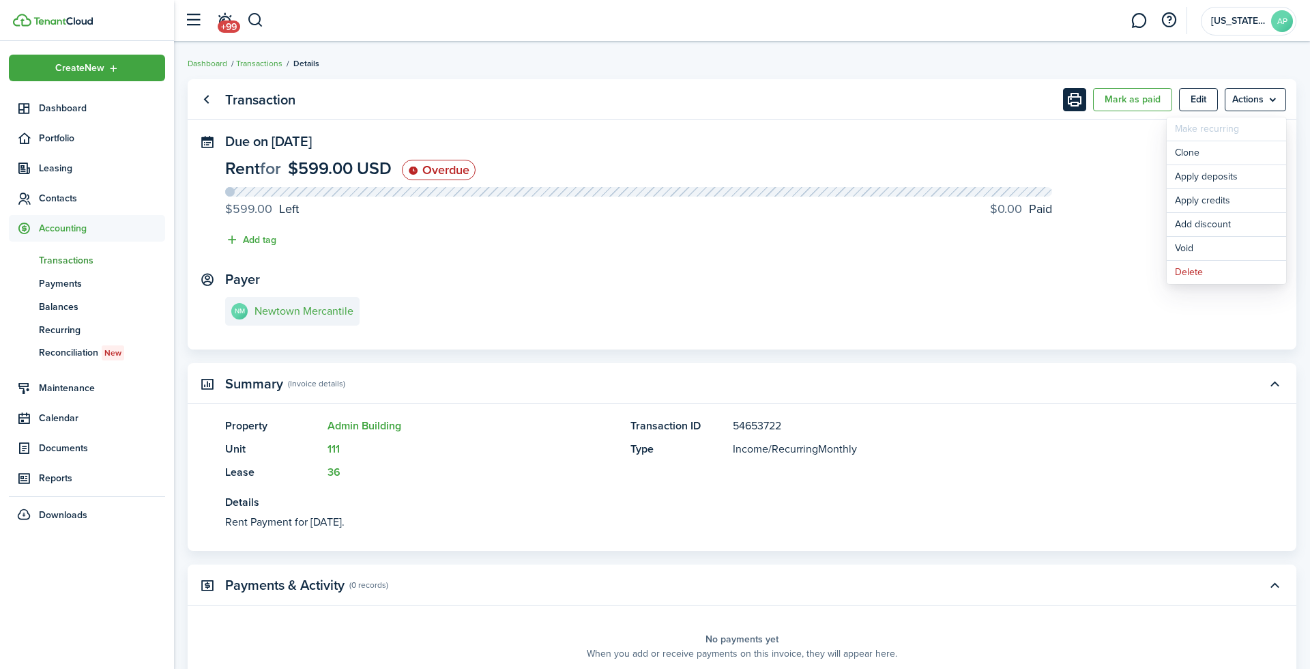
click at [1074, 90] on button "Print" at bounding box center [1074, 99] width 23 height 23
